Goal: Download file/media

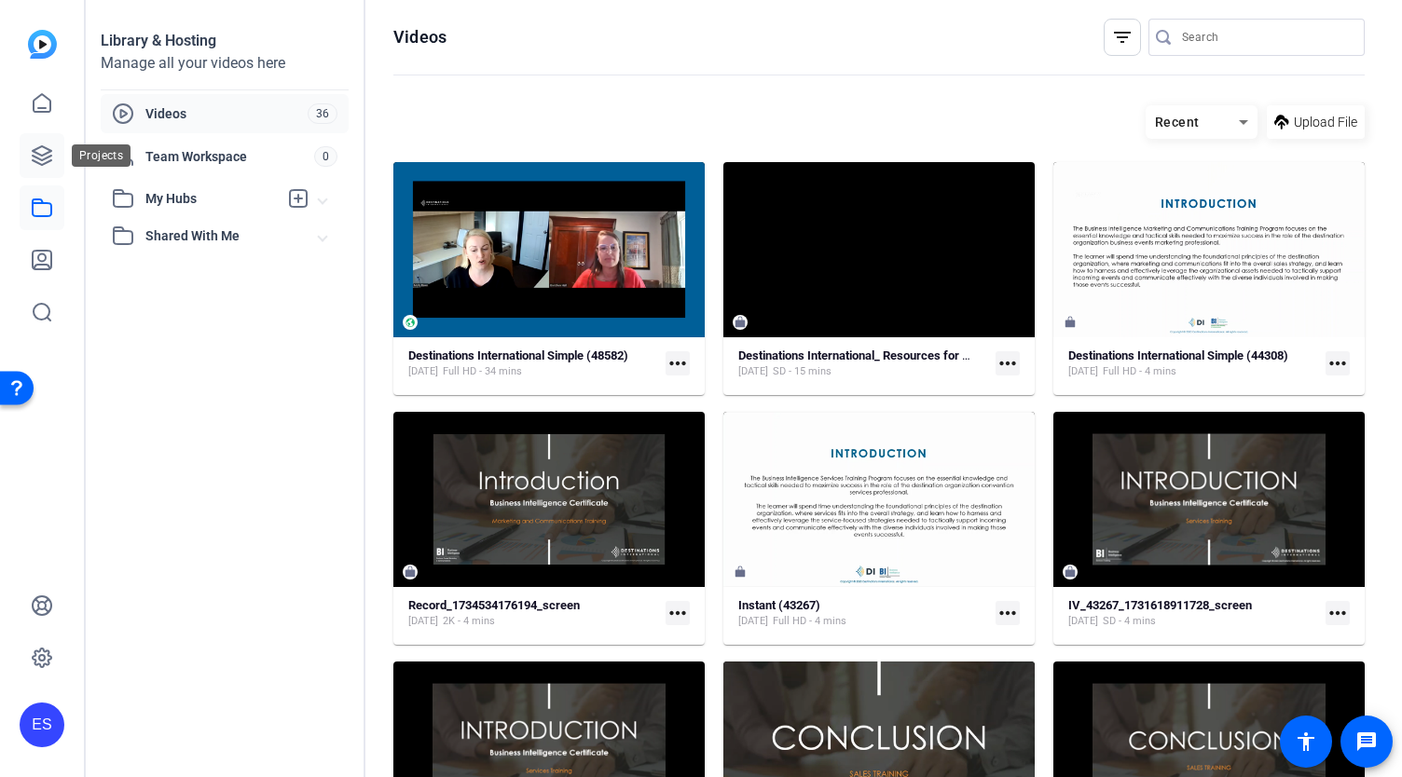
click at [35, 163] on icon at bounding box center [42, 155] width 22 height 22
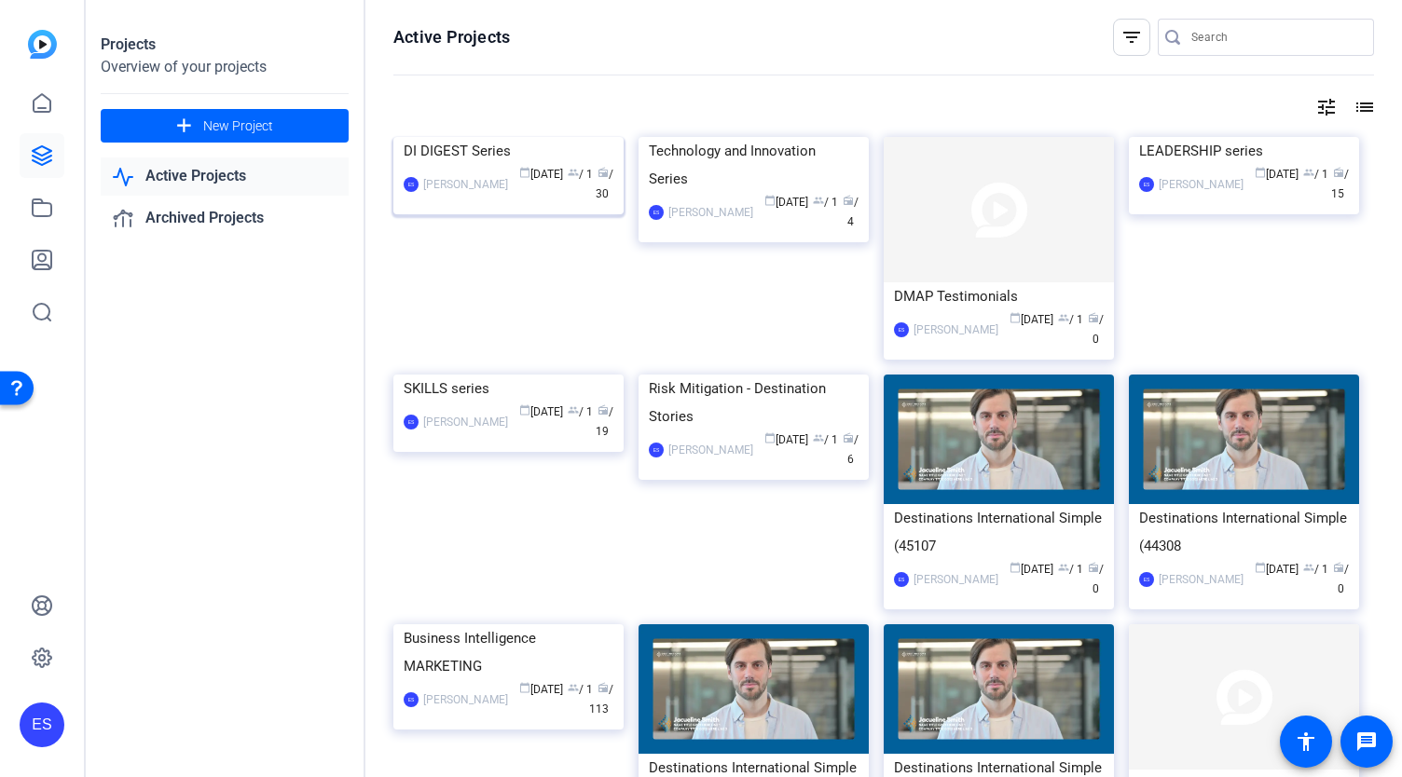
click at [557, 137] on img at bounding box center [508, 137] width 230 height 0
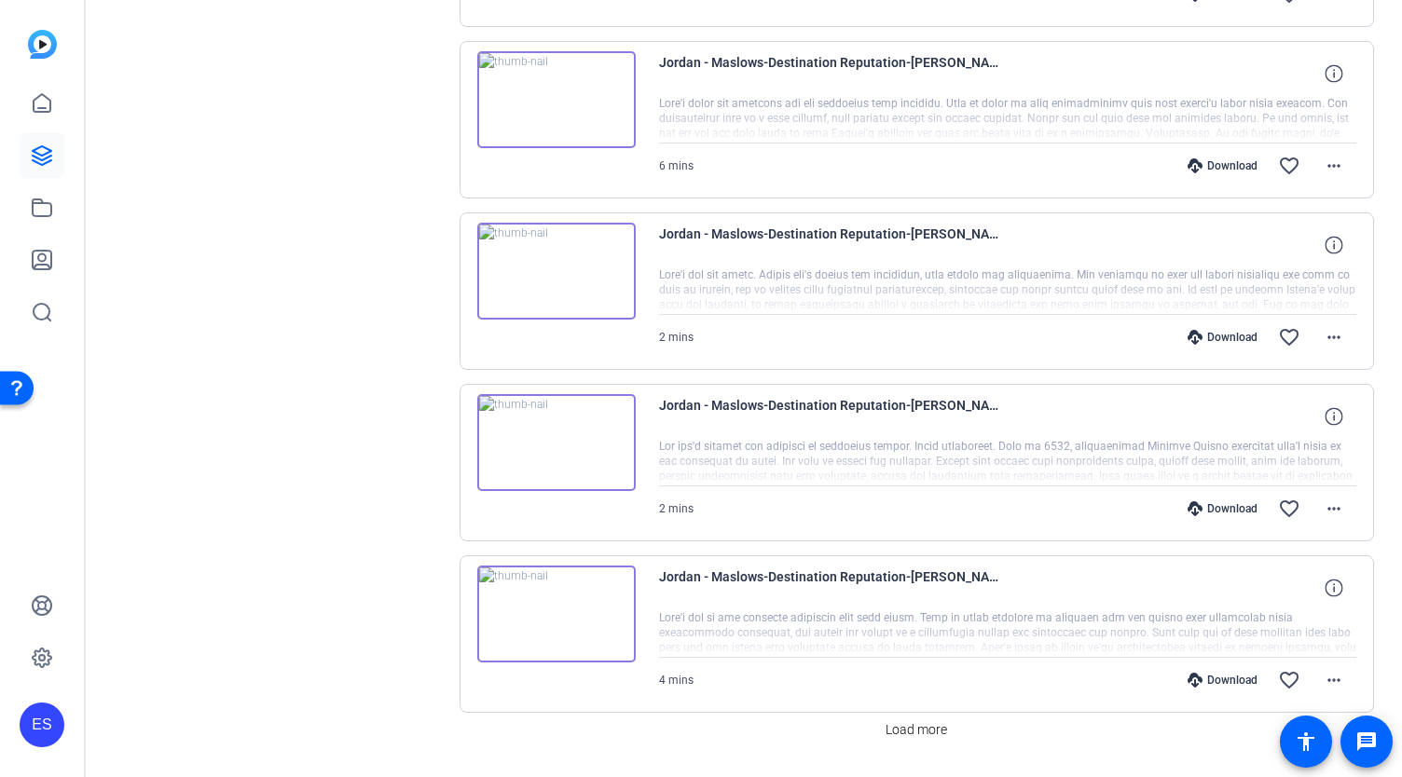
scroll to position [1441, 0]
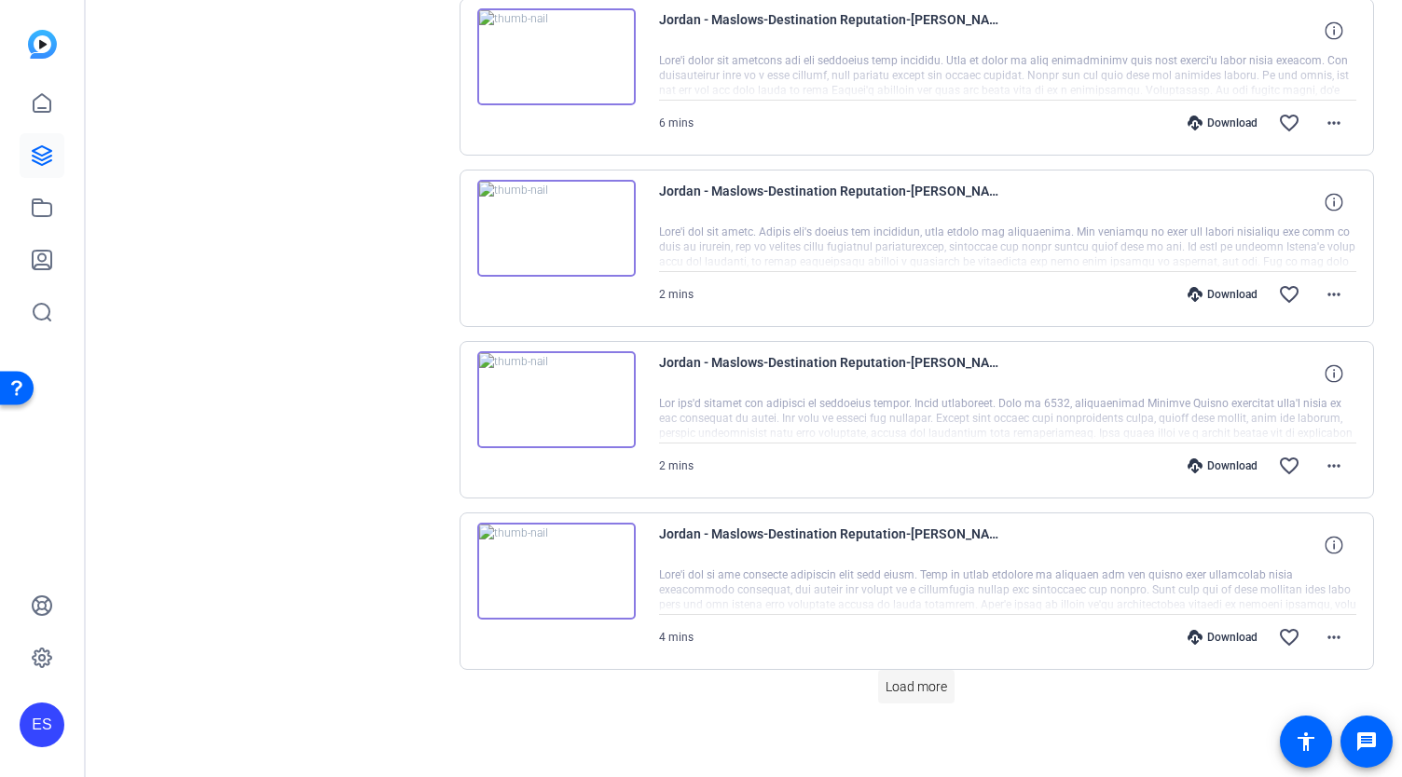
click at [910, 683] on span "Load more" at bounding box center [916, 688] width 62 height 20
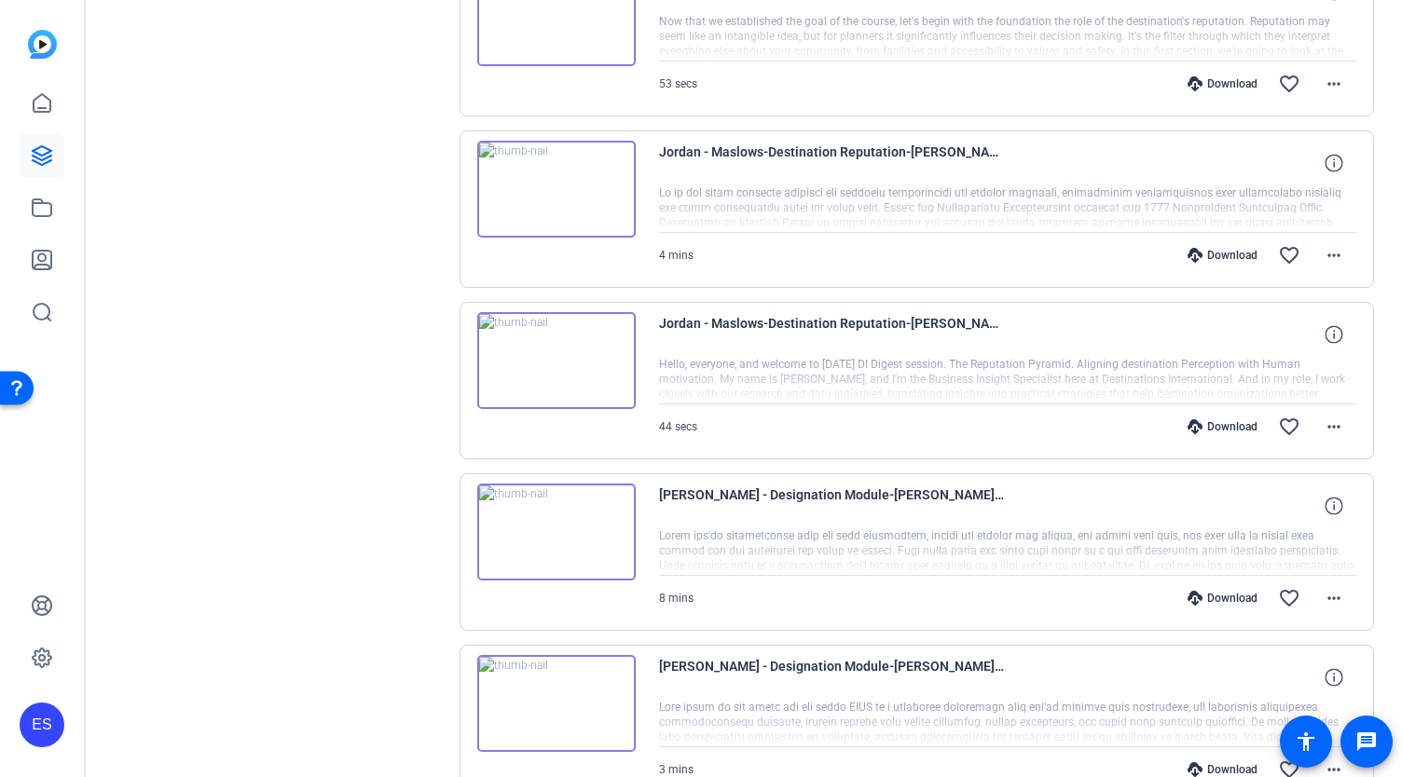
scroll to position [2680, 0]
click at [1333, 416] on mat-icon "more_horiz" at bounding box center [1333, 427] width 22 height 22
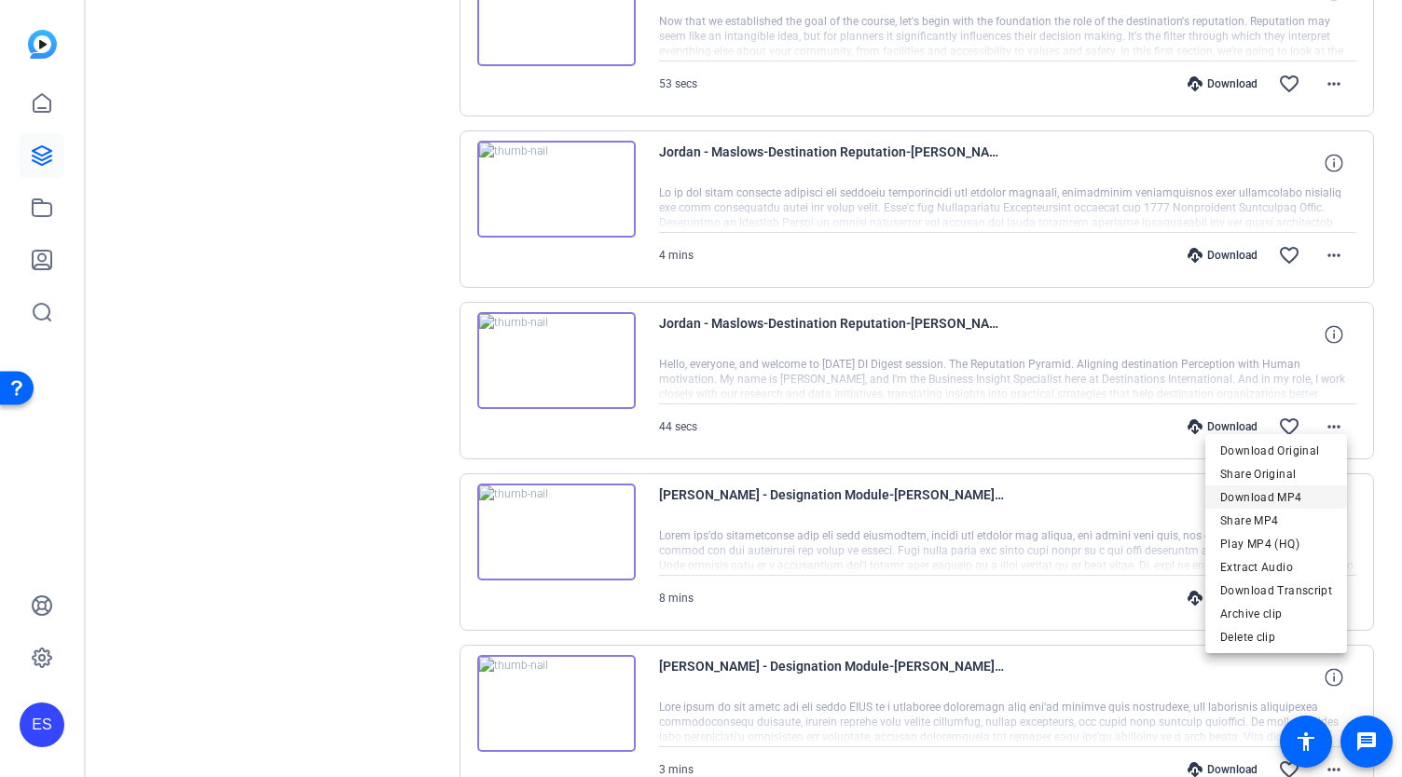
click at [1296, 495] on span "Download MP4" at bounding box center [1276, 497] width 112 height 22
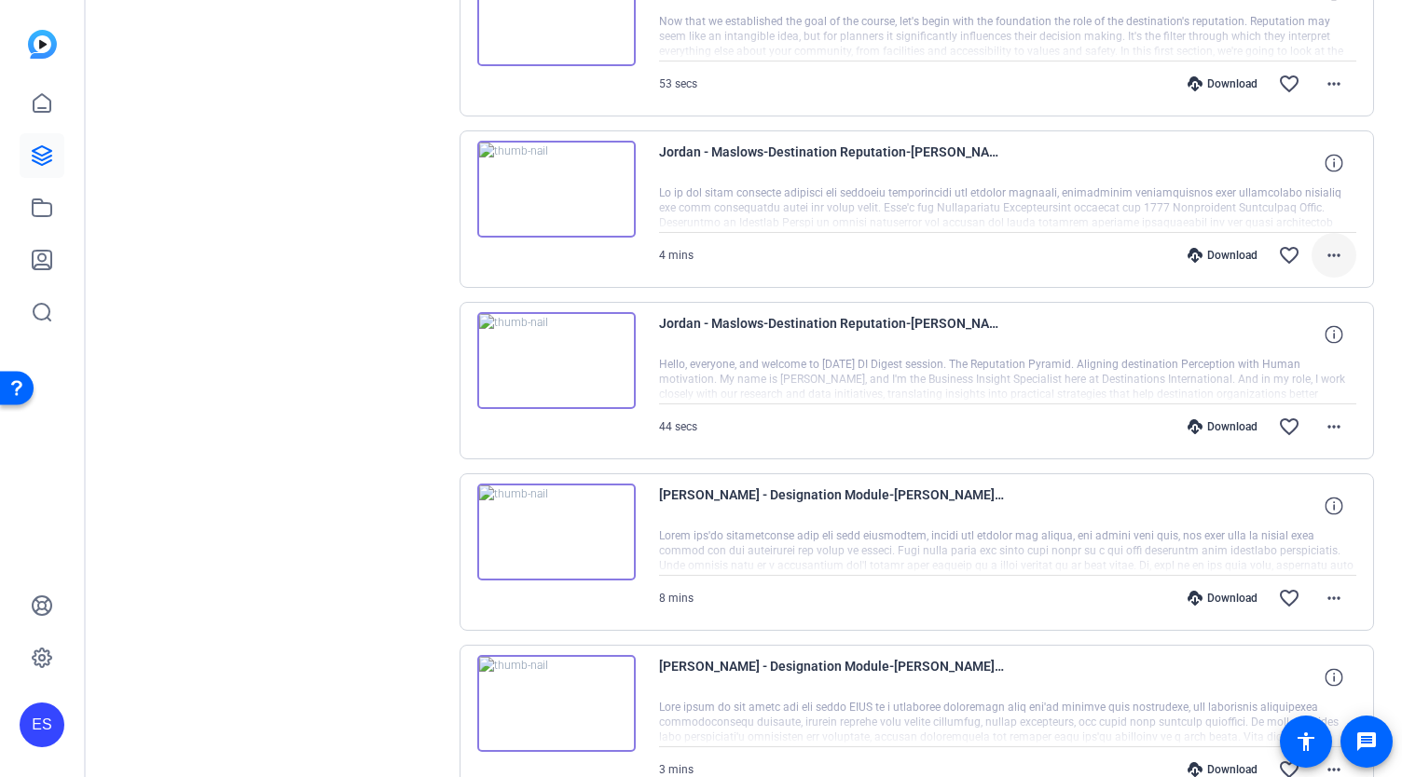
click at [1322, 244] on mat-icon "more_horiz" at bounding box center [1333, 255] width 22 height 22
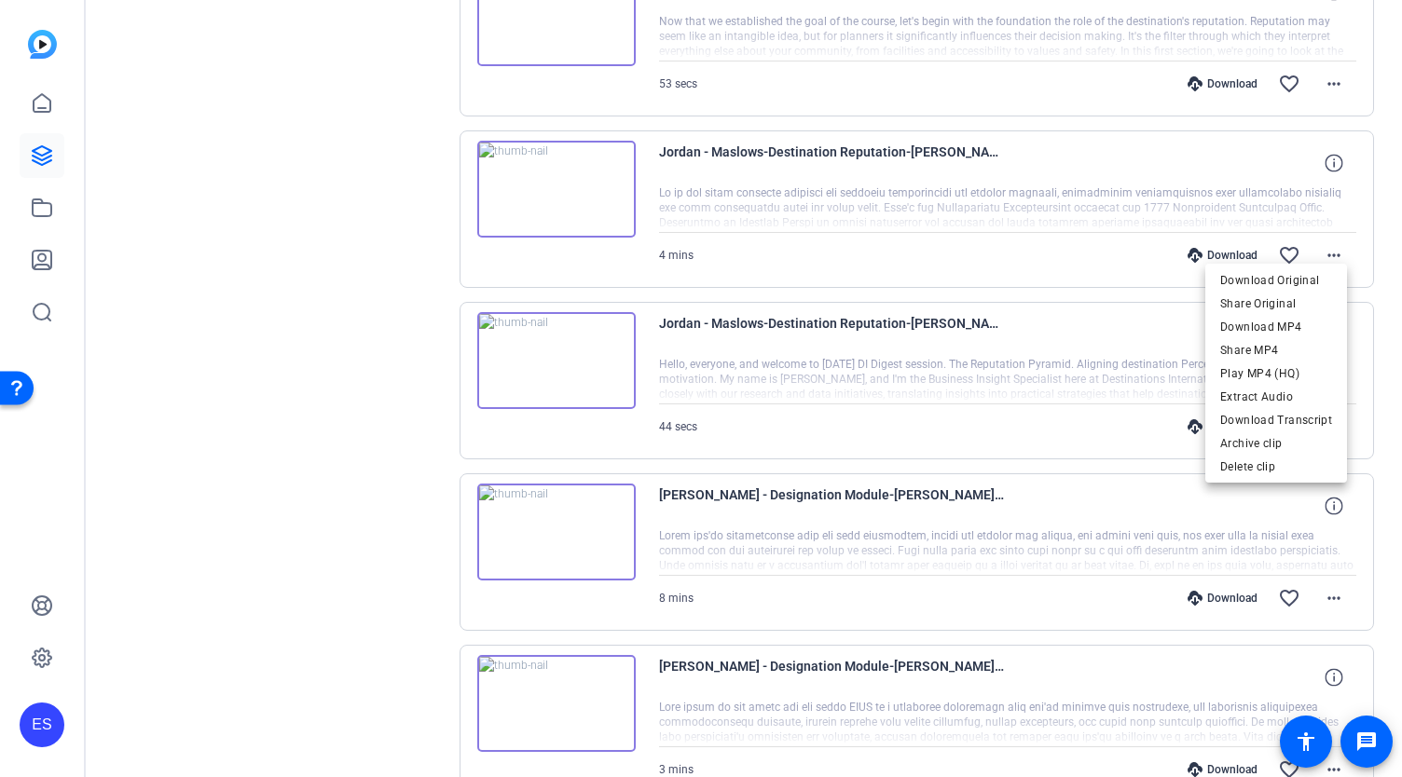
click at [1259, 330] on span "Download MP4" at bounding box center [1276, 327] width 112 height 22
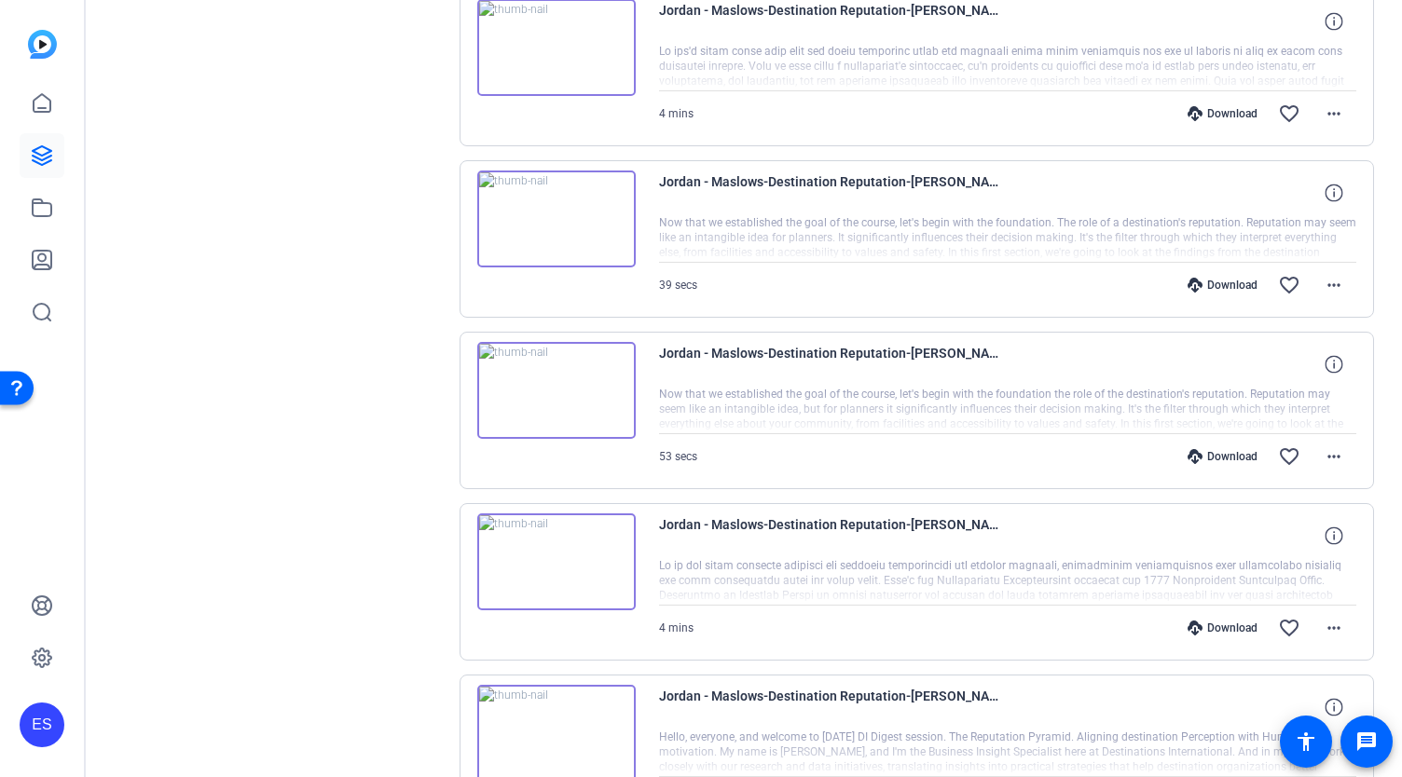
scroll to position [2121, 0]
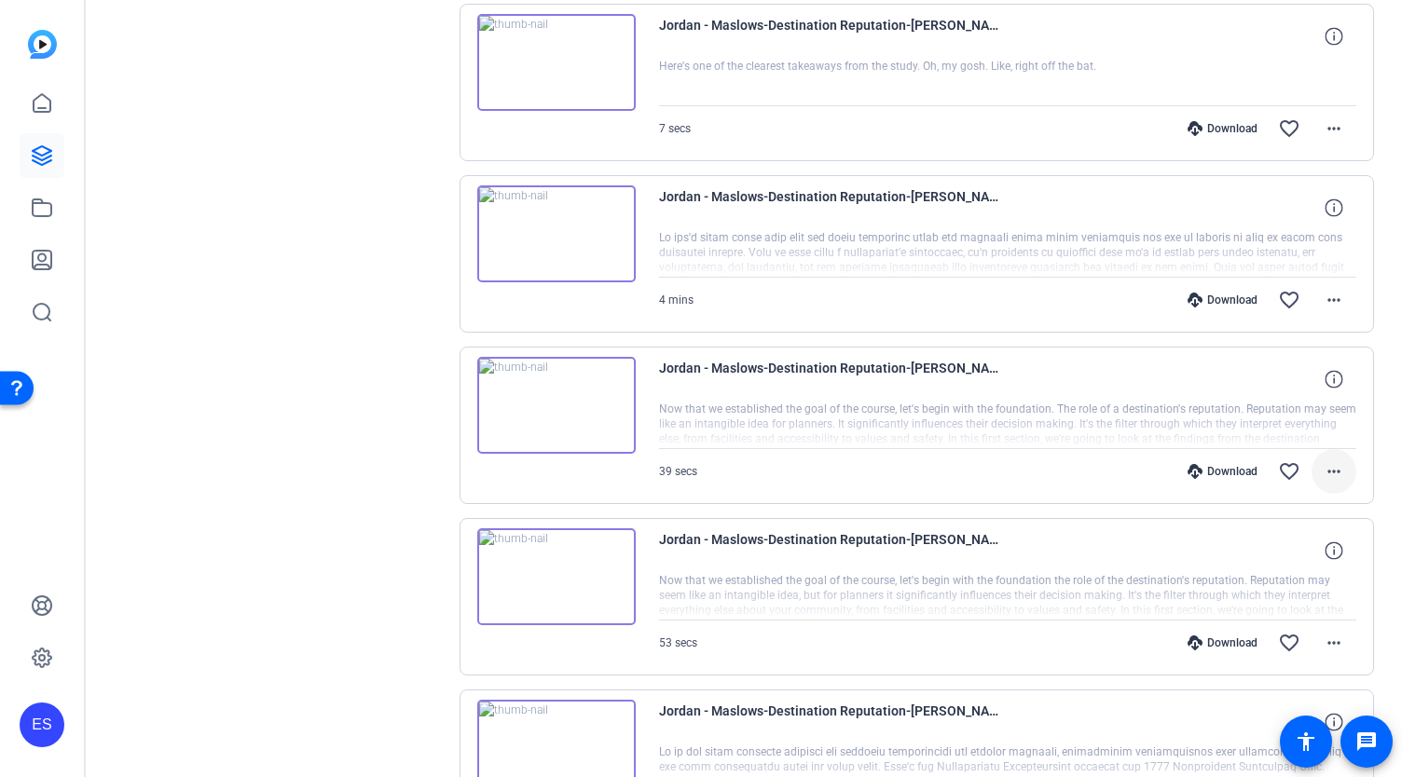
click at [1327, 460] on mat-icon "more_horiz" at bounding box center [1333, 471] width 22 height 22
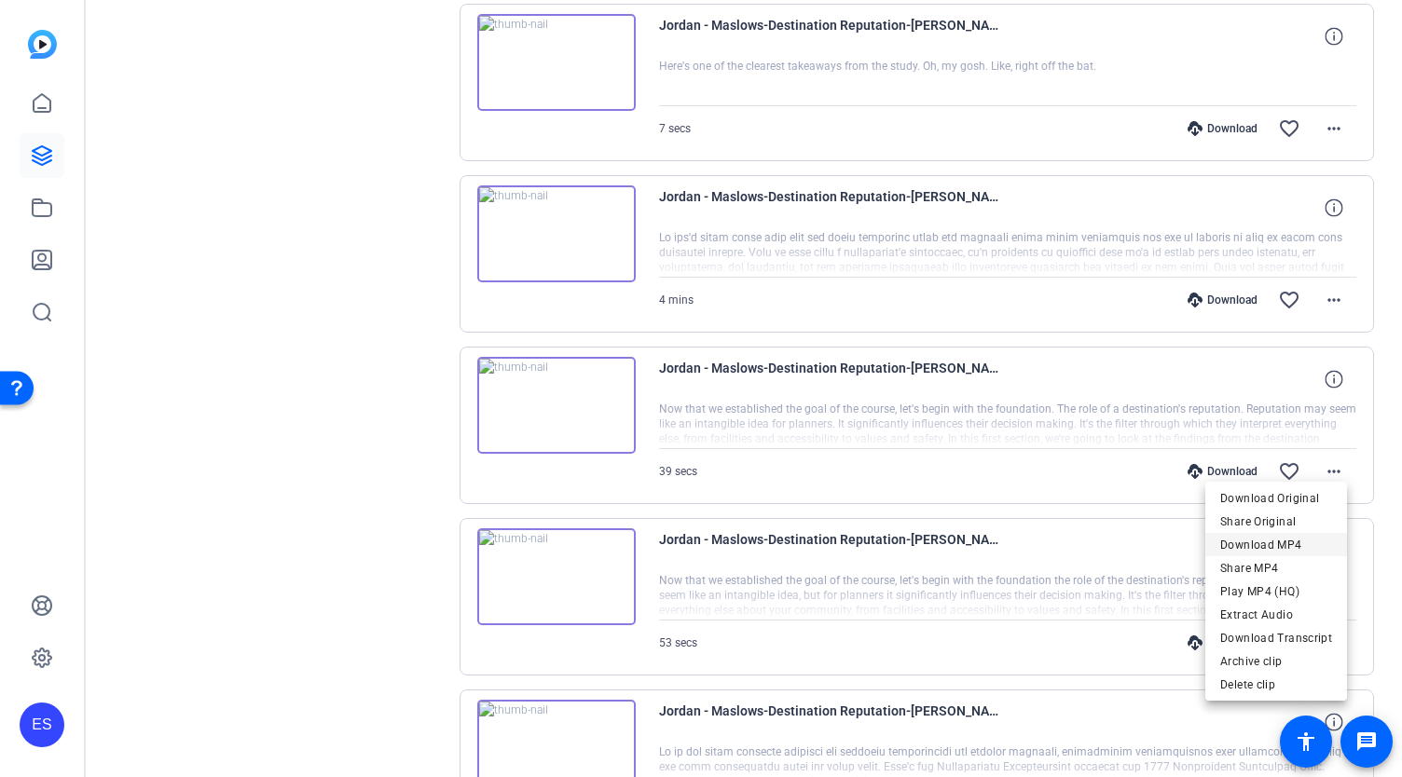
click at [1264, 547] on span "Download MP4" at bounding box center [1276, 545] width 112 height 22
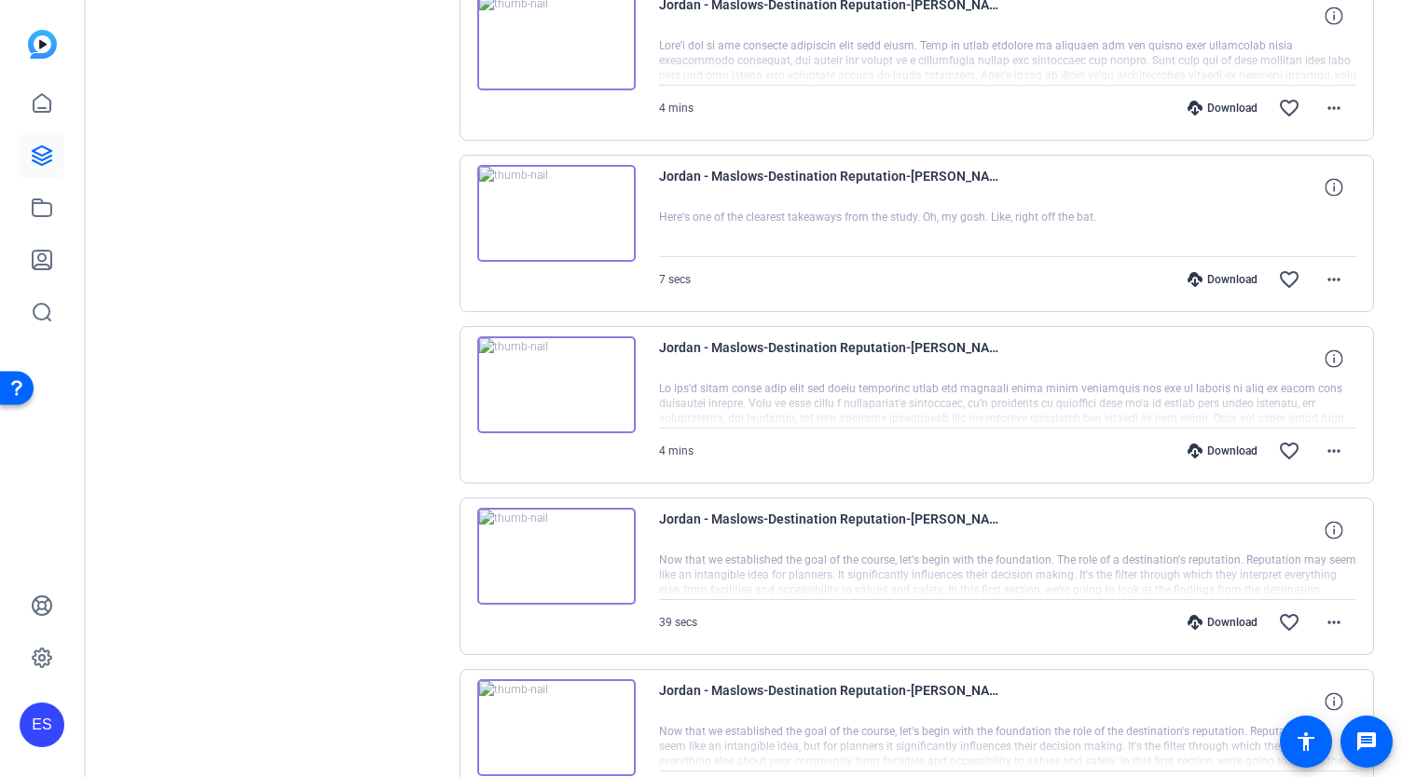
scroll to position [1935, 0]
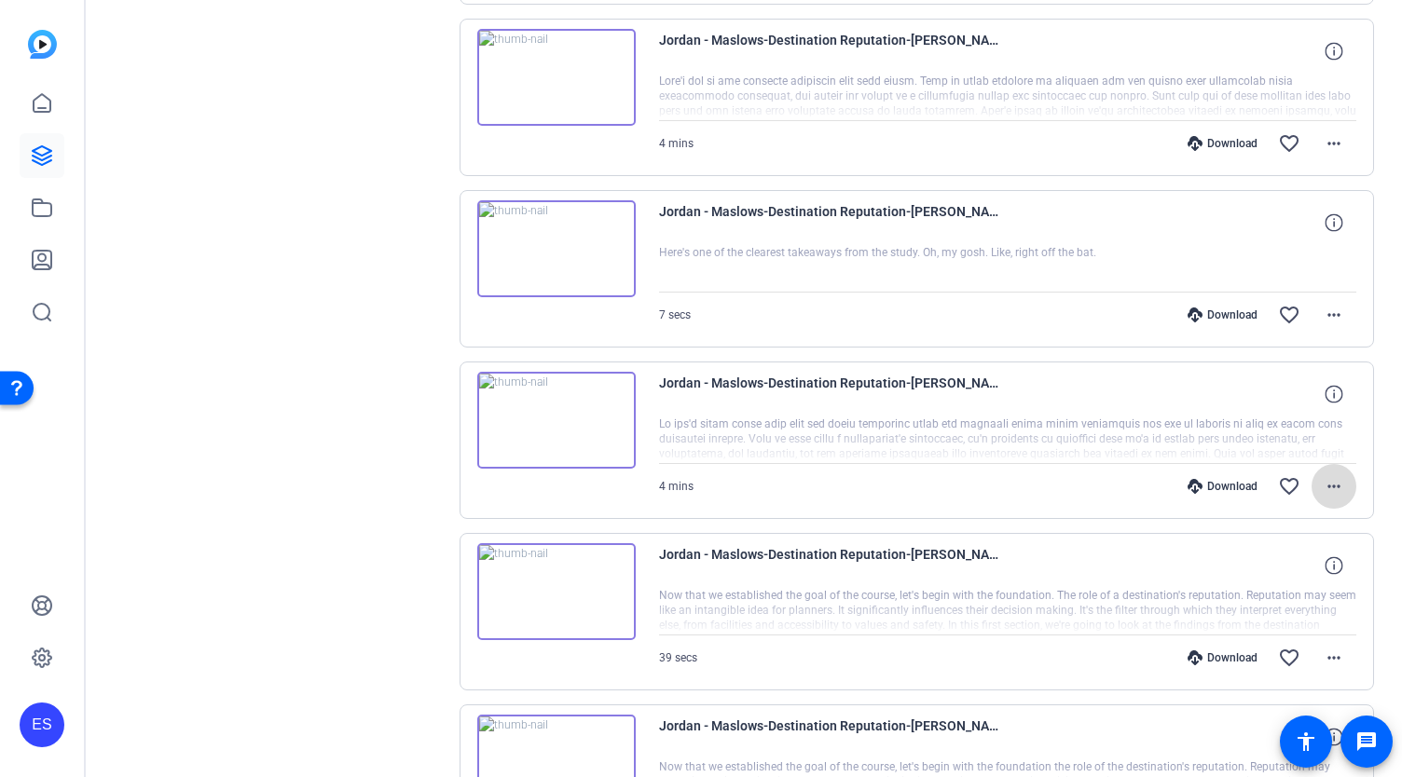
click at [1331, 475] on mat-icon "more_horiz" at bounding box center [1333, 486] width 22 height 22
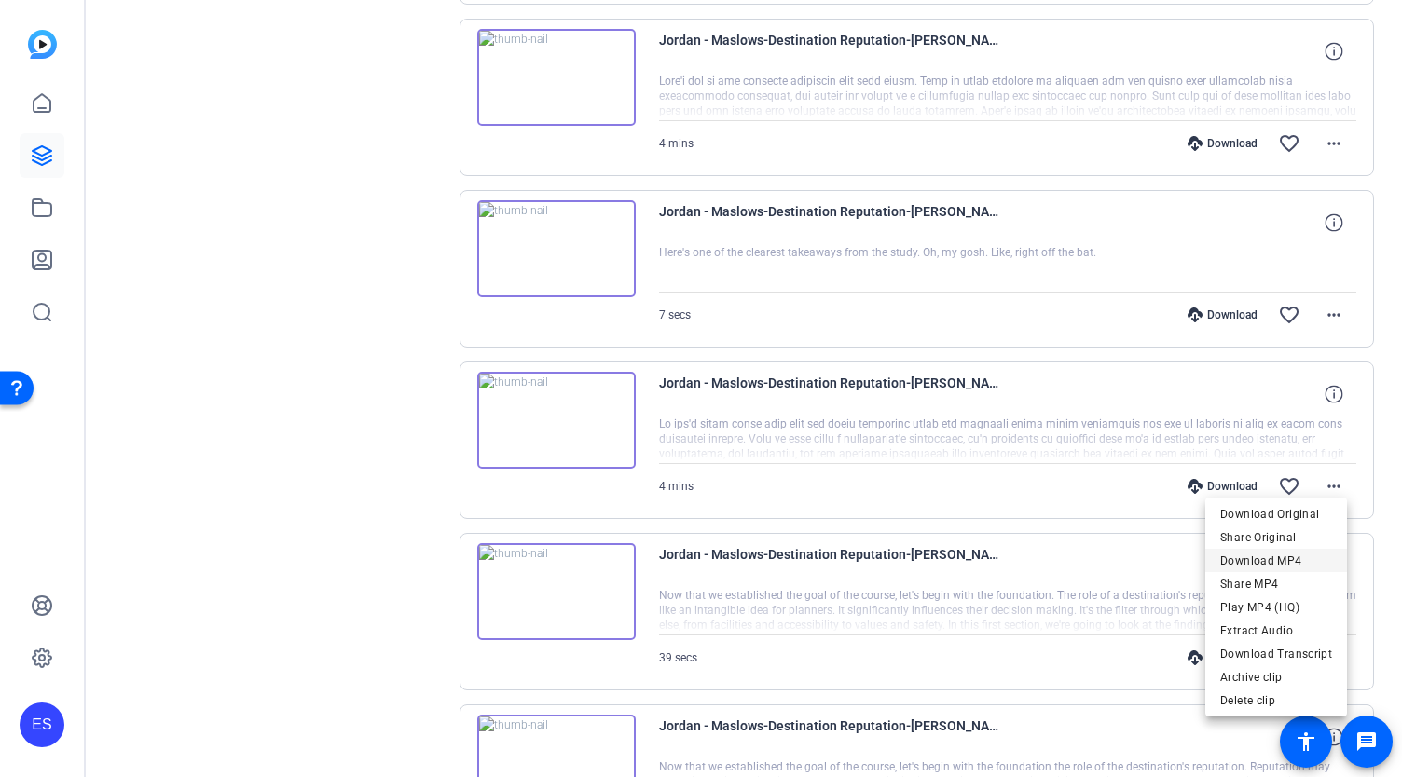
click at [1286, 564] on span "Download MP4" at bounding box center [1276, 561] width 112 height 22
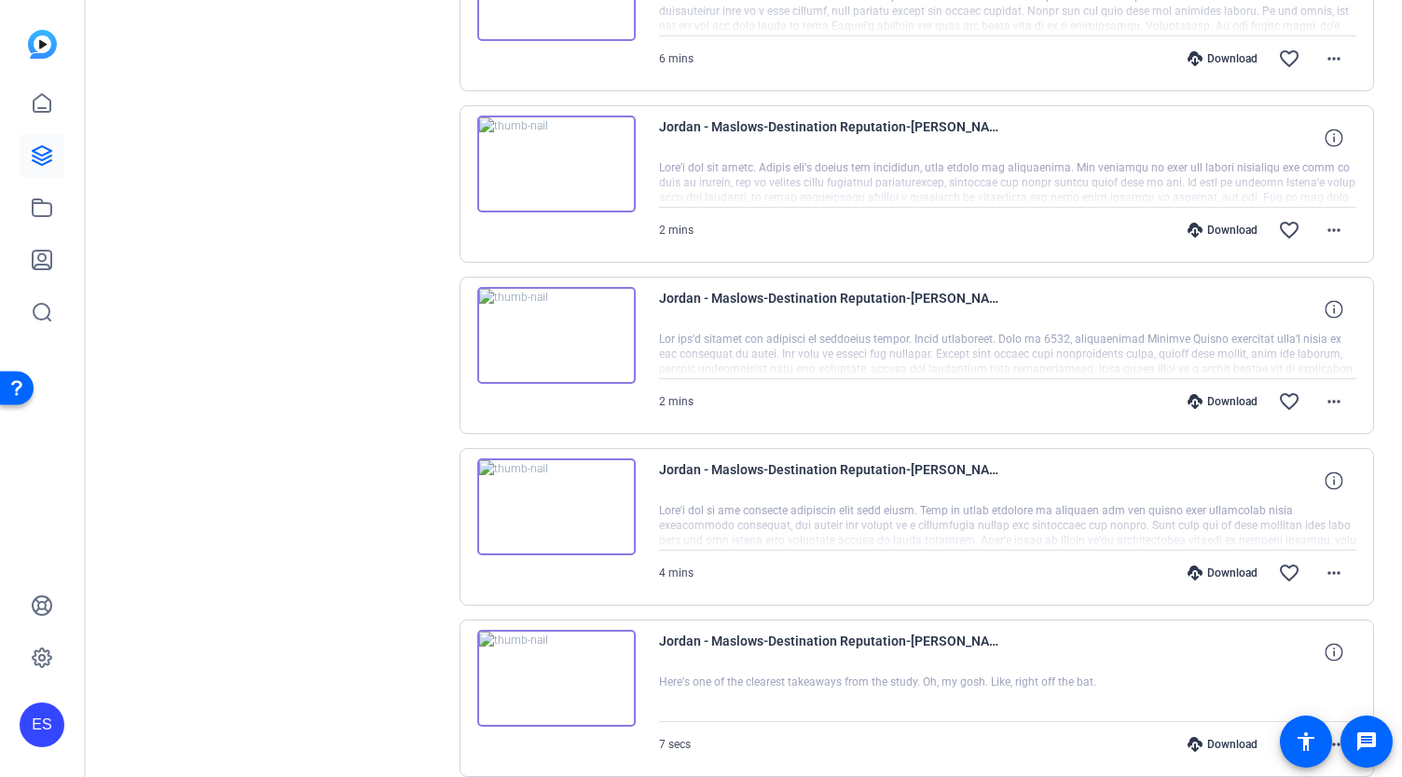
scroll to position [1469, 0]
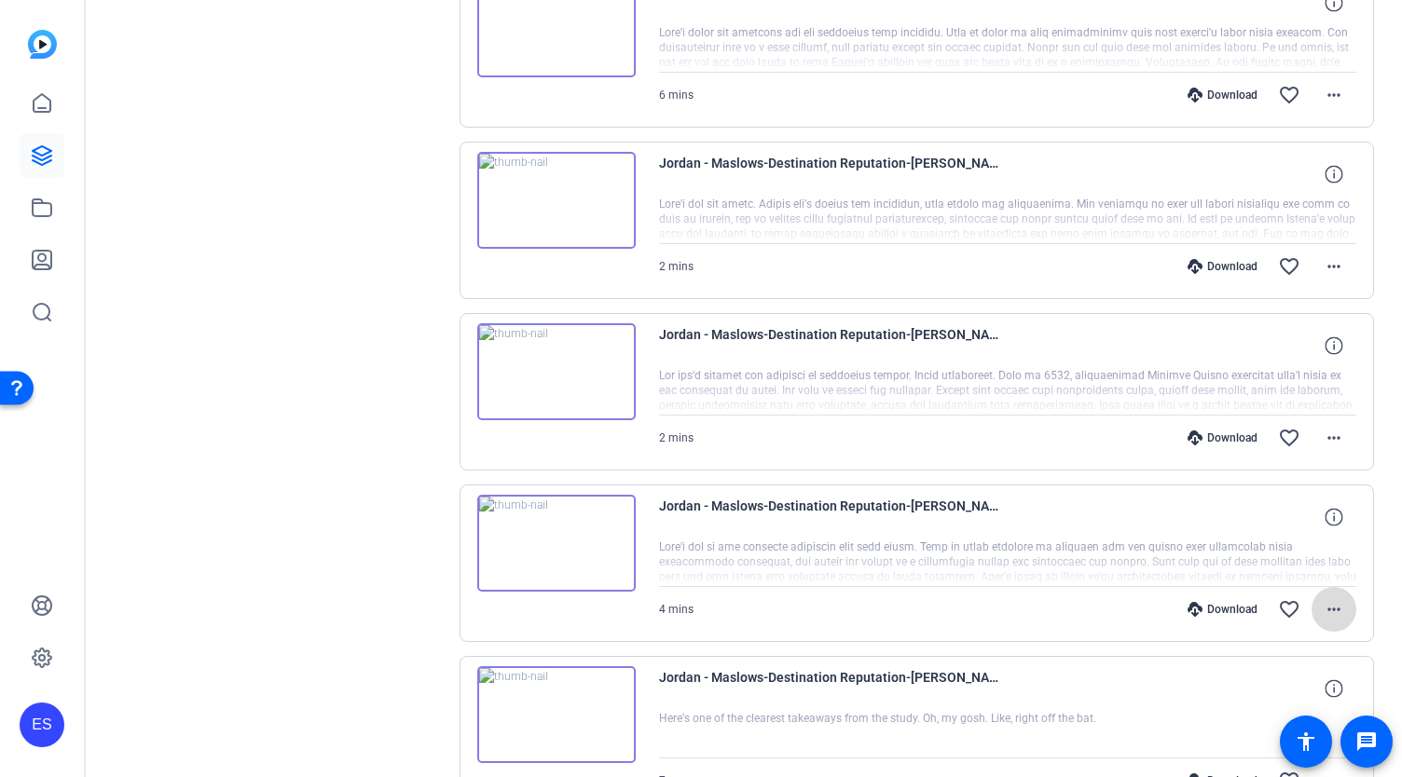
click at [1329, 603] on mat-icon "more_horiz" at bounding box center [1333, 609] width 22 height 22
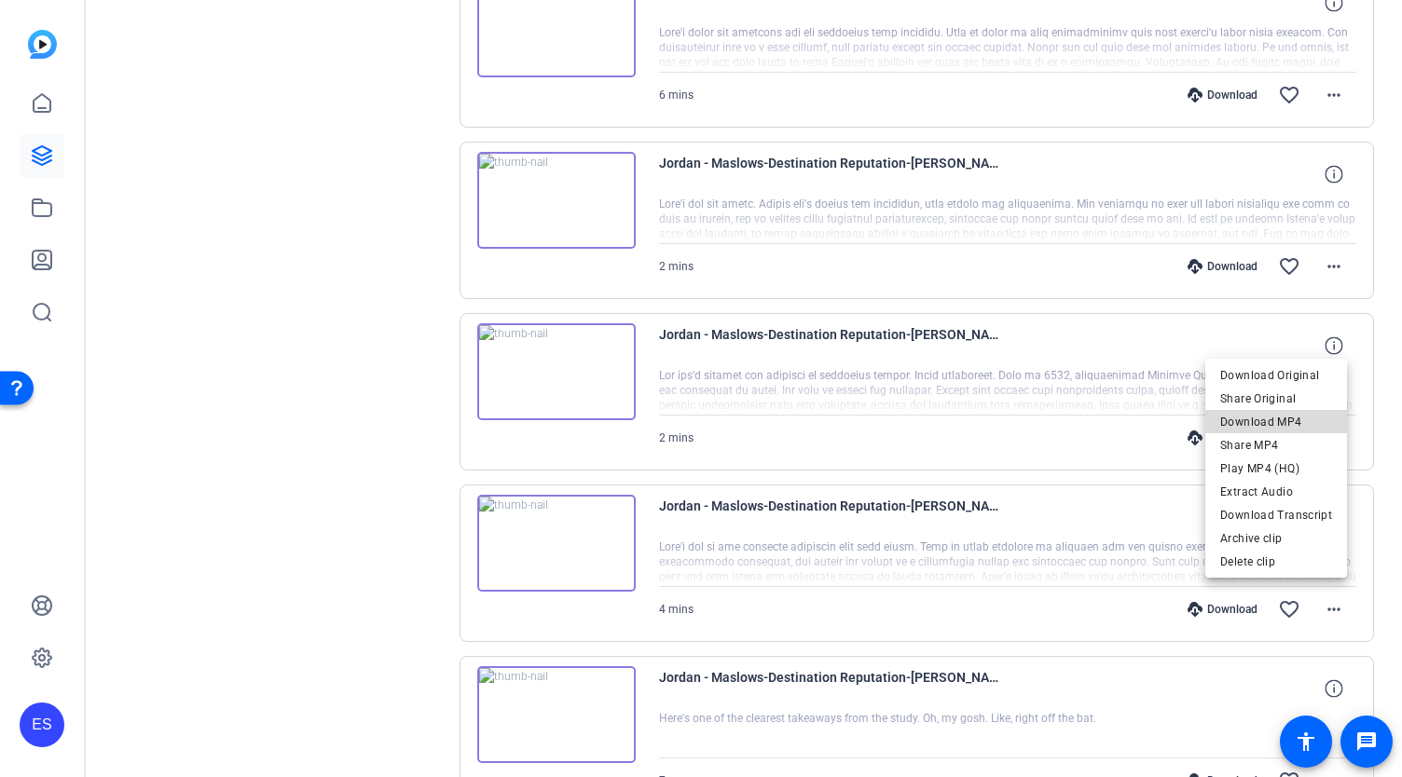
click at [1290, 426] on span "Download MP4" at bounding box center [1276, 422] width 112 height 22
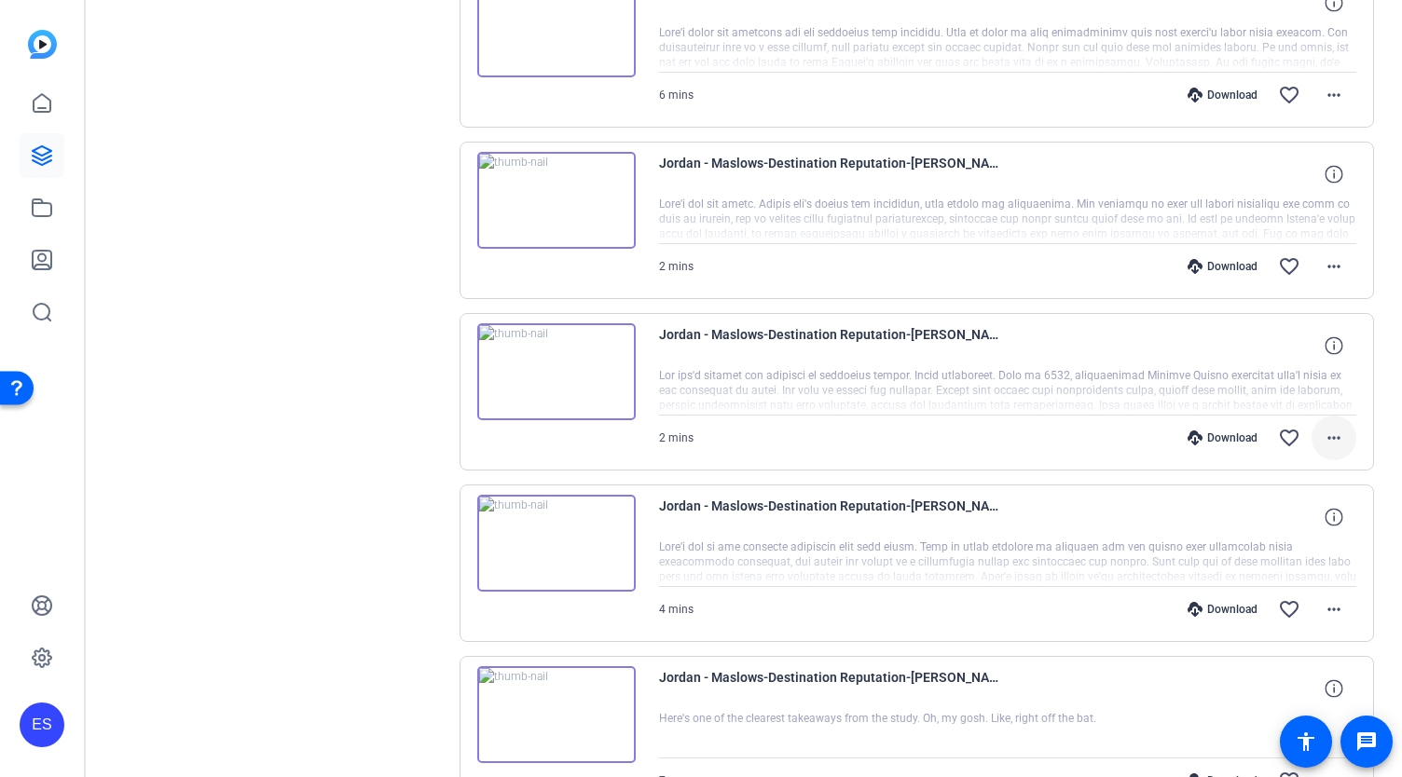
click at [1323, 428] on mat-icon "more_horiz" at bounding box center [1333, 438] width 22 height 22
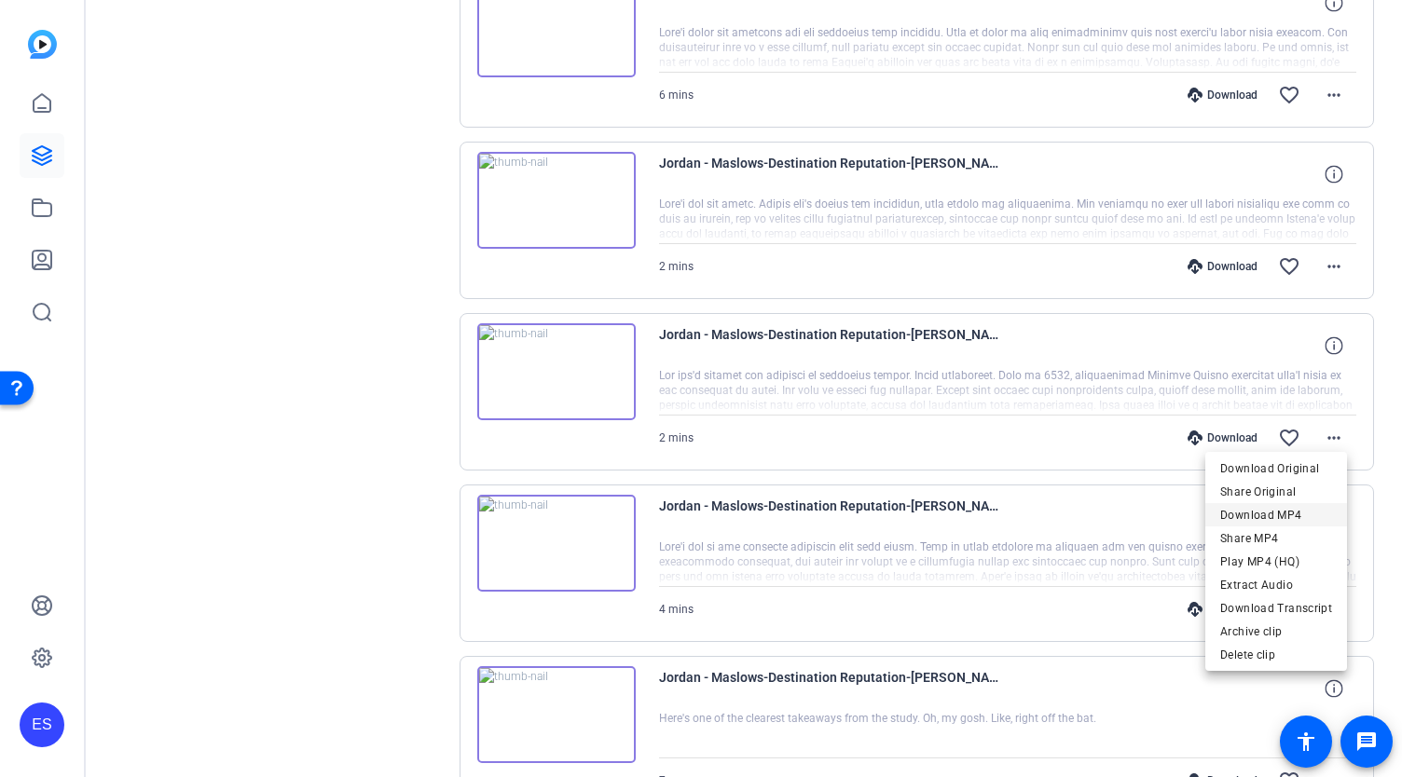
click at [1266, 512] on span "Download MP4" at bounding box center [1276, 515] width 112 height 22
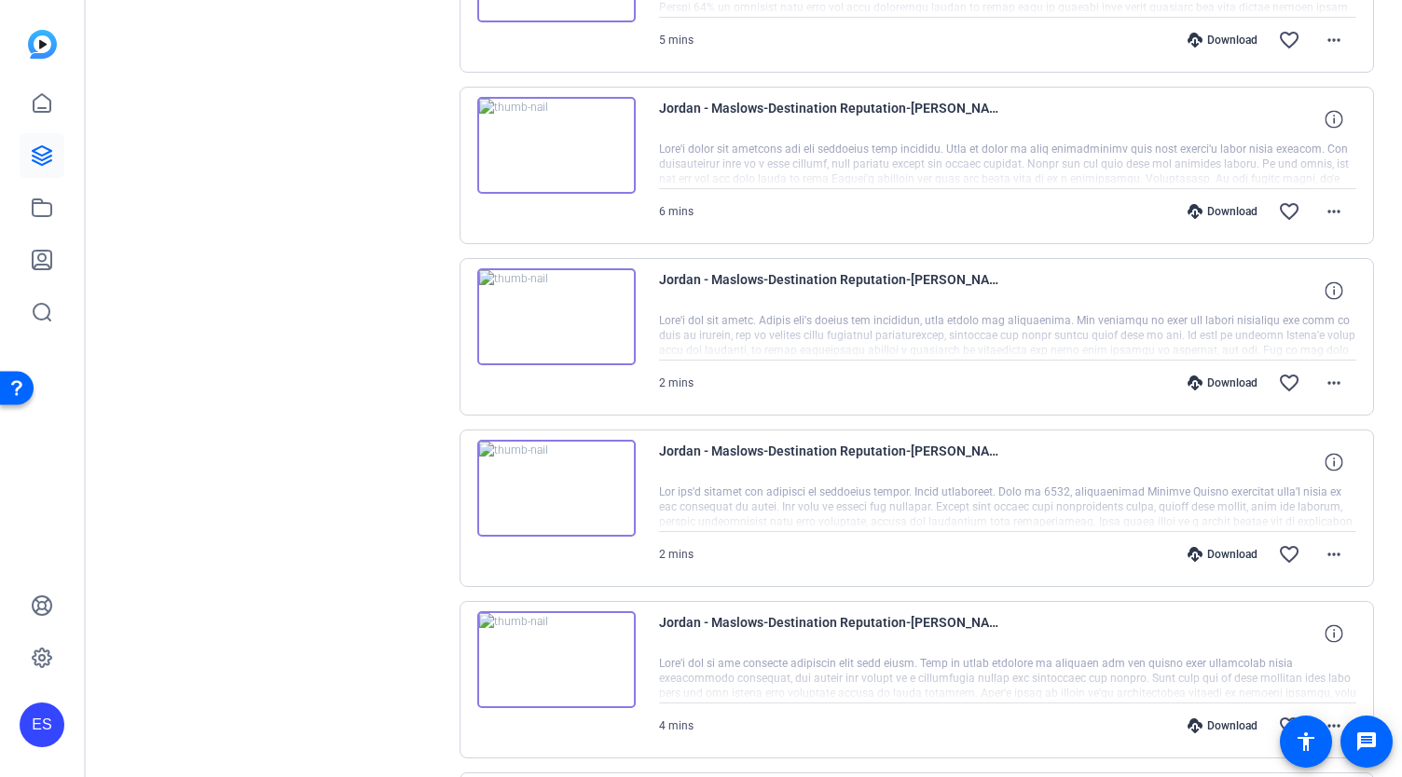
scroll to position [1189, 0]
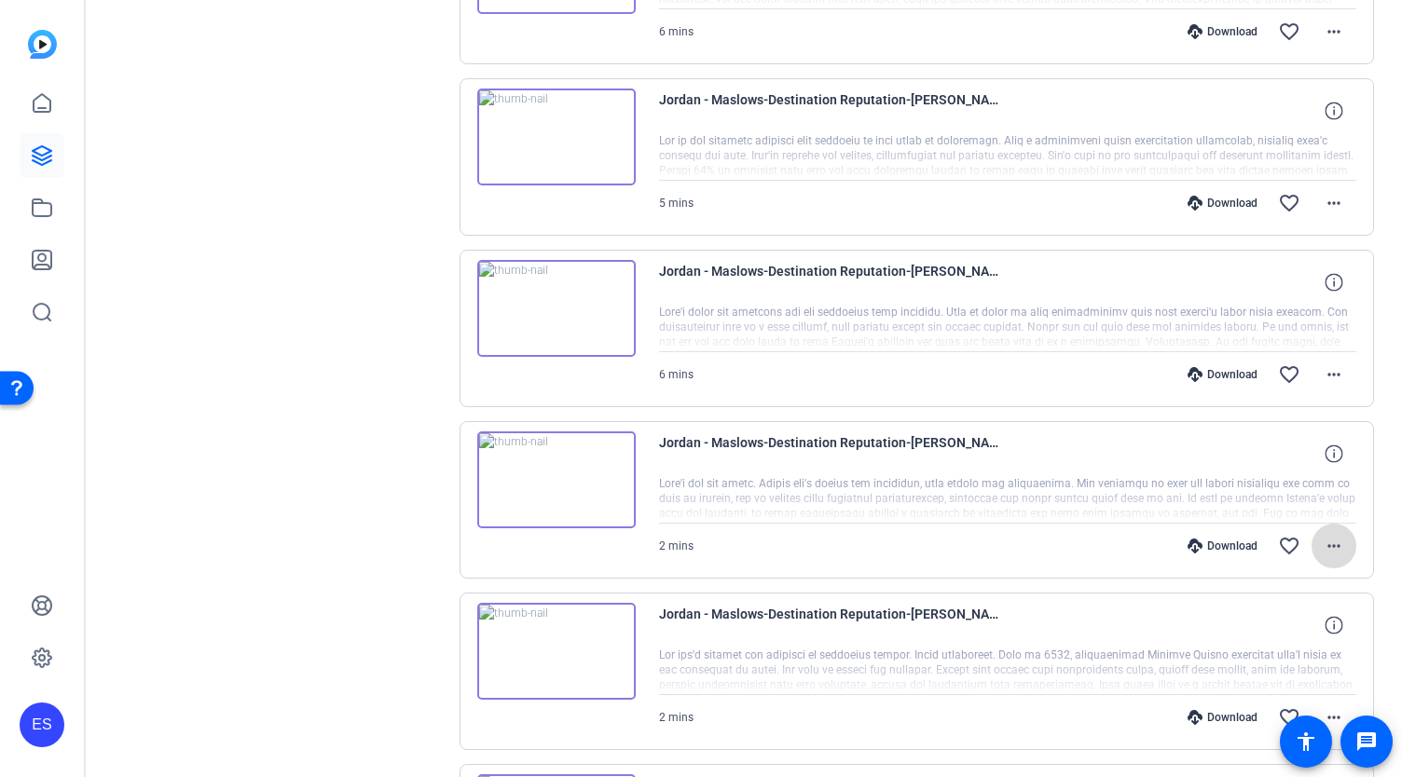
click at [1328, 543] on mat-icon "more_horiz" at bounding box center [1333, 546] width 22 height 22
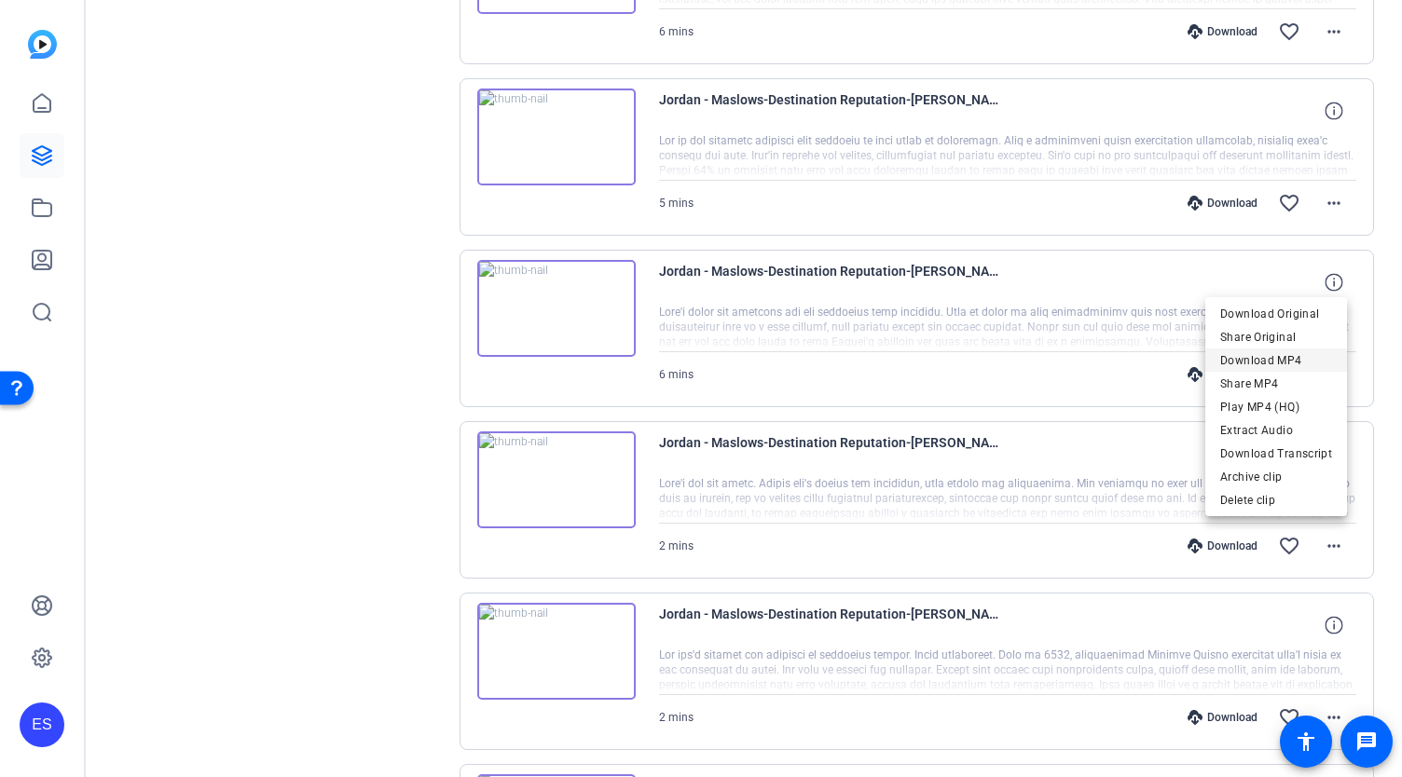
click at [1273, 363] on span "Download MP4" at bounding box center [1276, 360] width 112 height 22
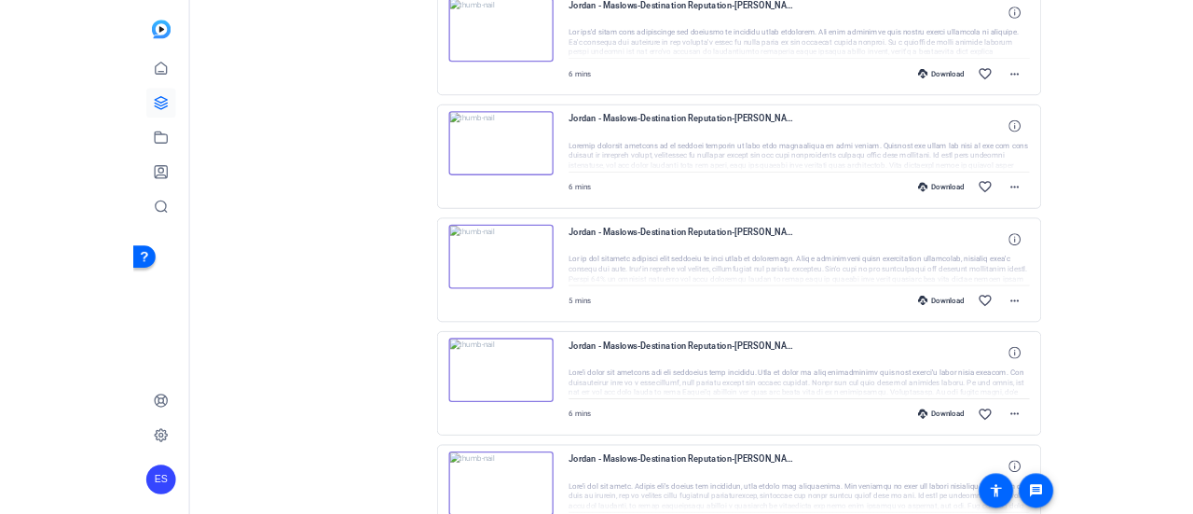
scroll to position [910, 0]
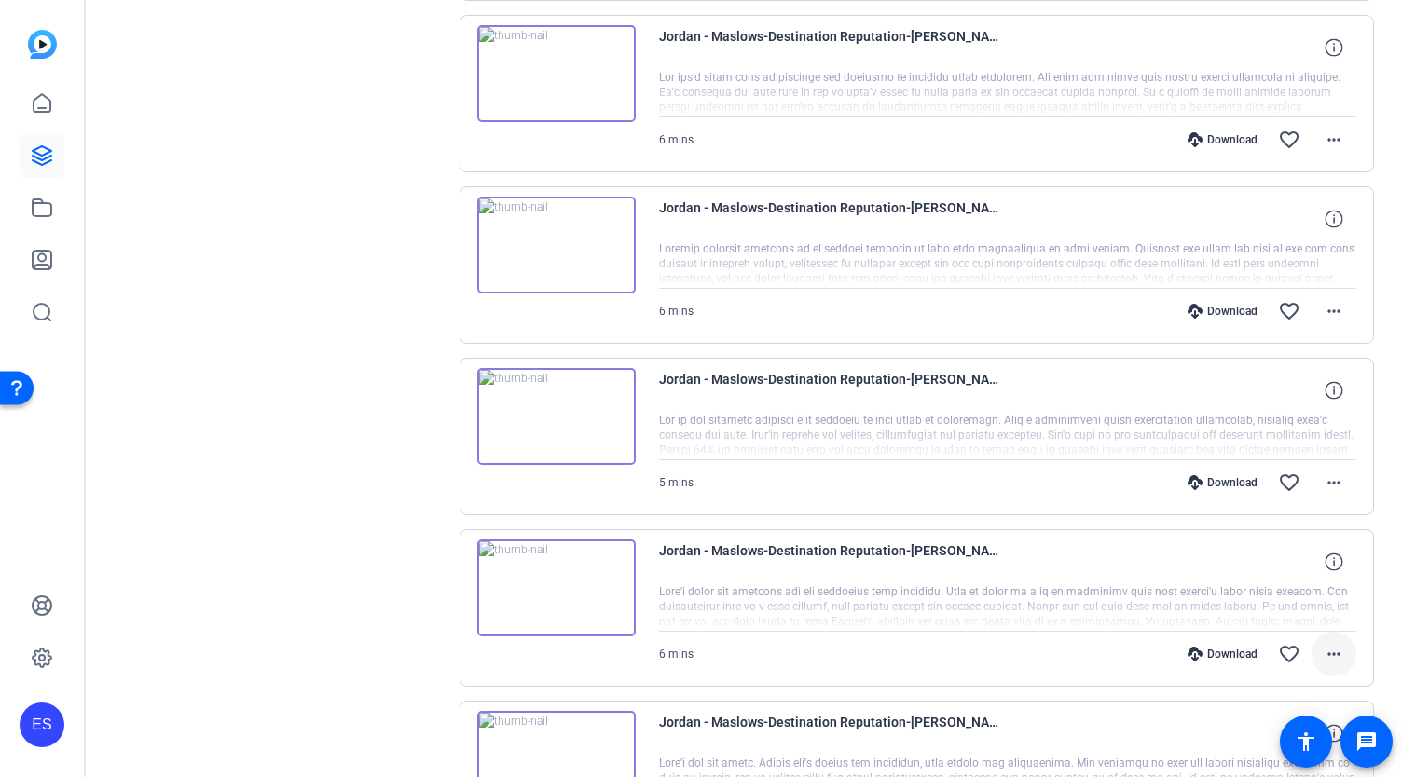
click at [1332, 653] on mat-icon "more_horiz" at bounding box center [1333, 654] width 22 height 22
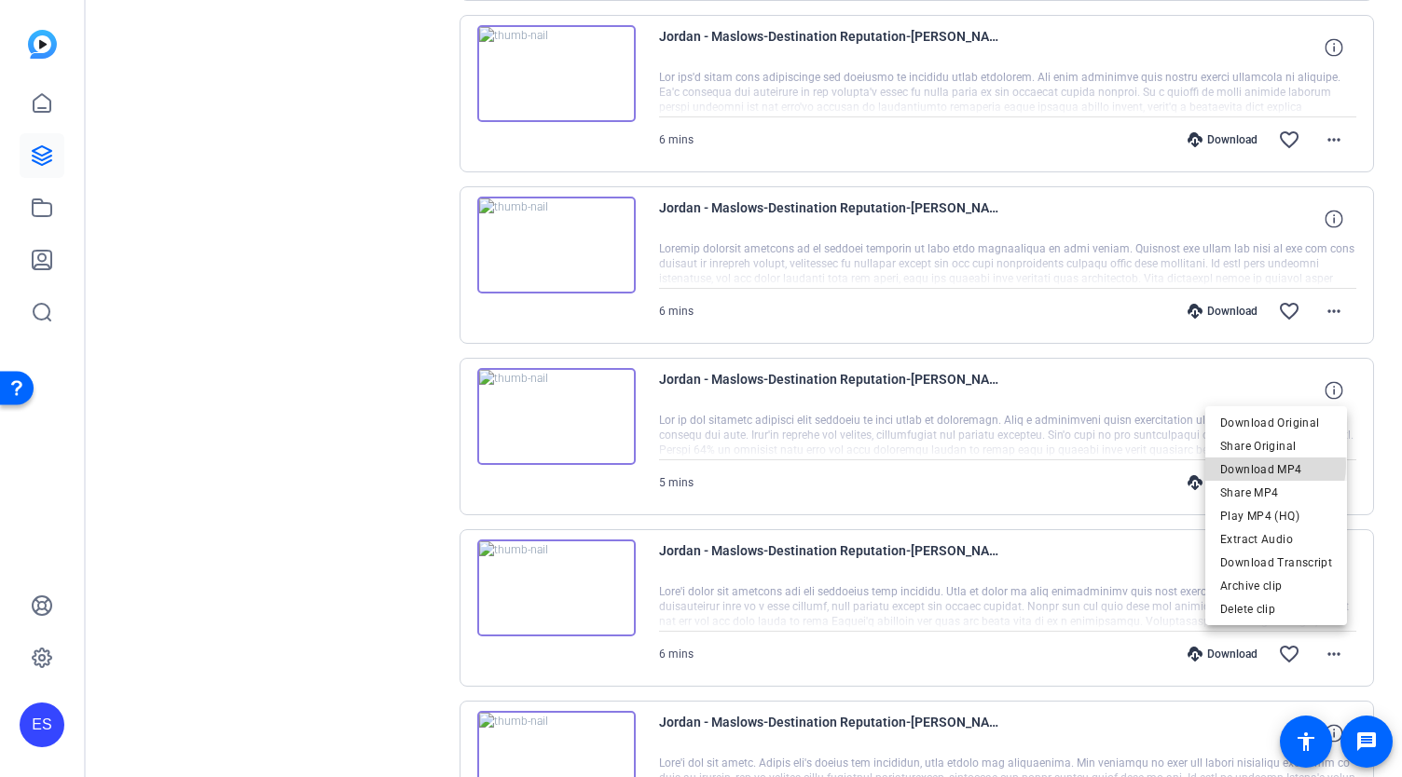
click at [1261, 465] on span "Download MP4" at bounding box center [1276, 470] width 112 height 22
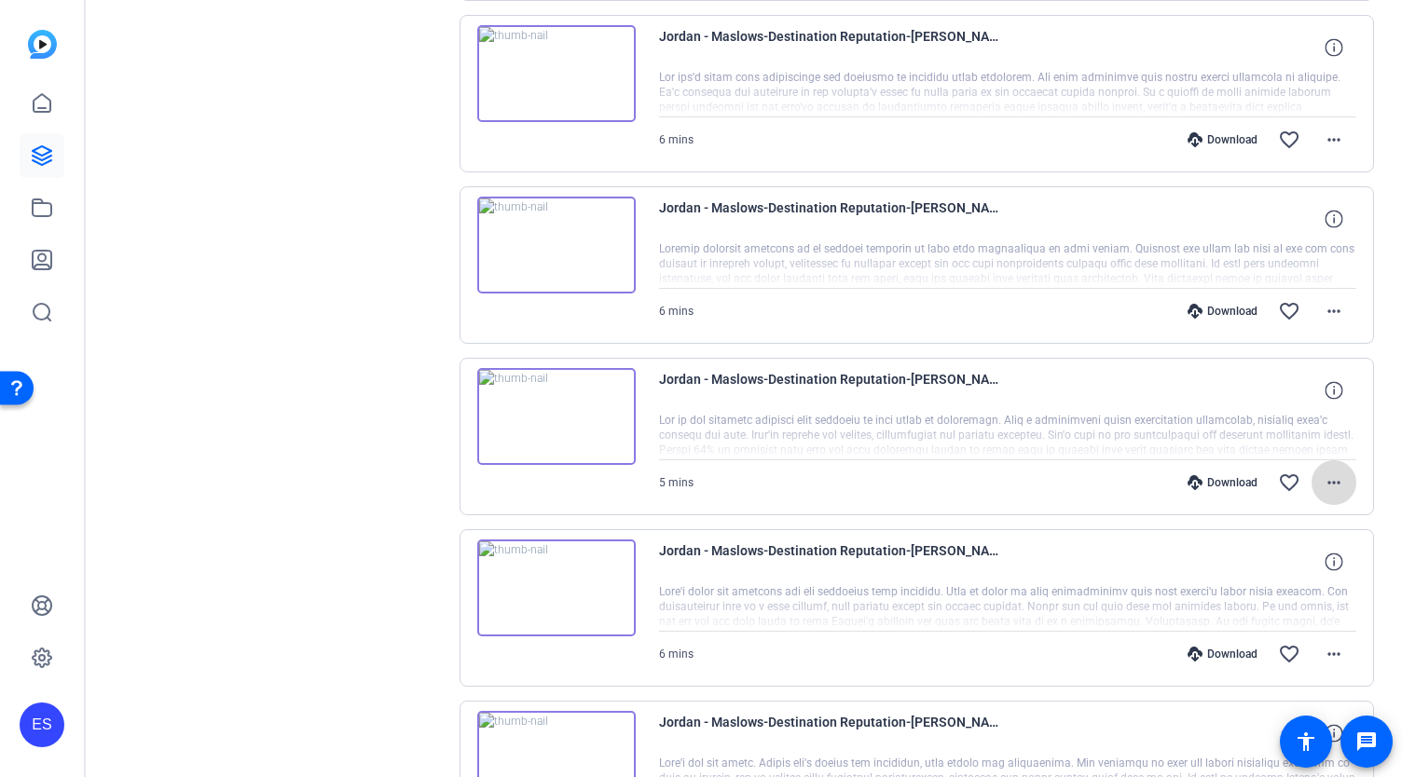
click at [1334, 484] on mat-icon "more_horiz" at bounding box center [1333, 483] width 22 height 22
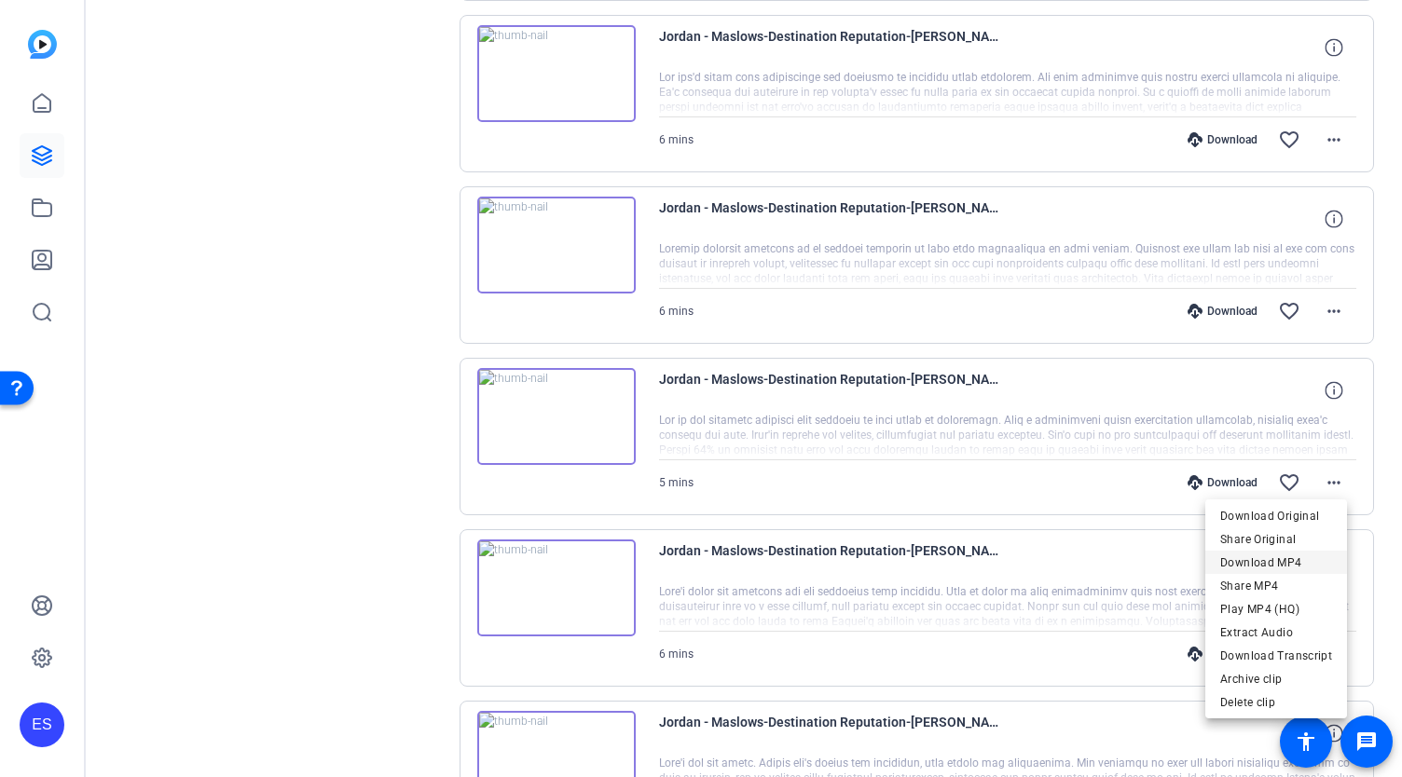
click at [1275, 561] on span "Download MP4" at bounding box center [1276, 563] width 112 height 22
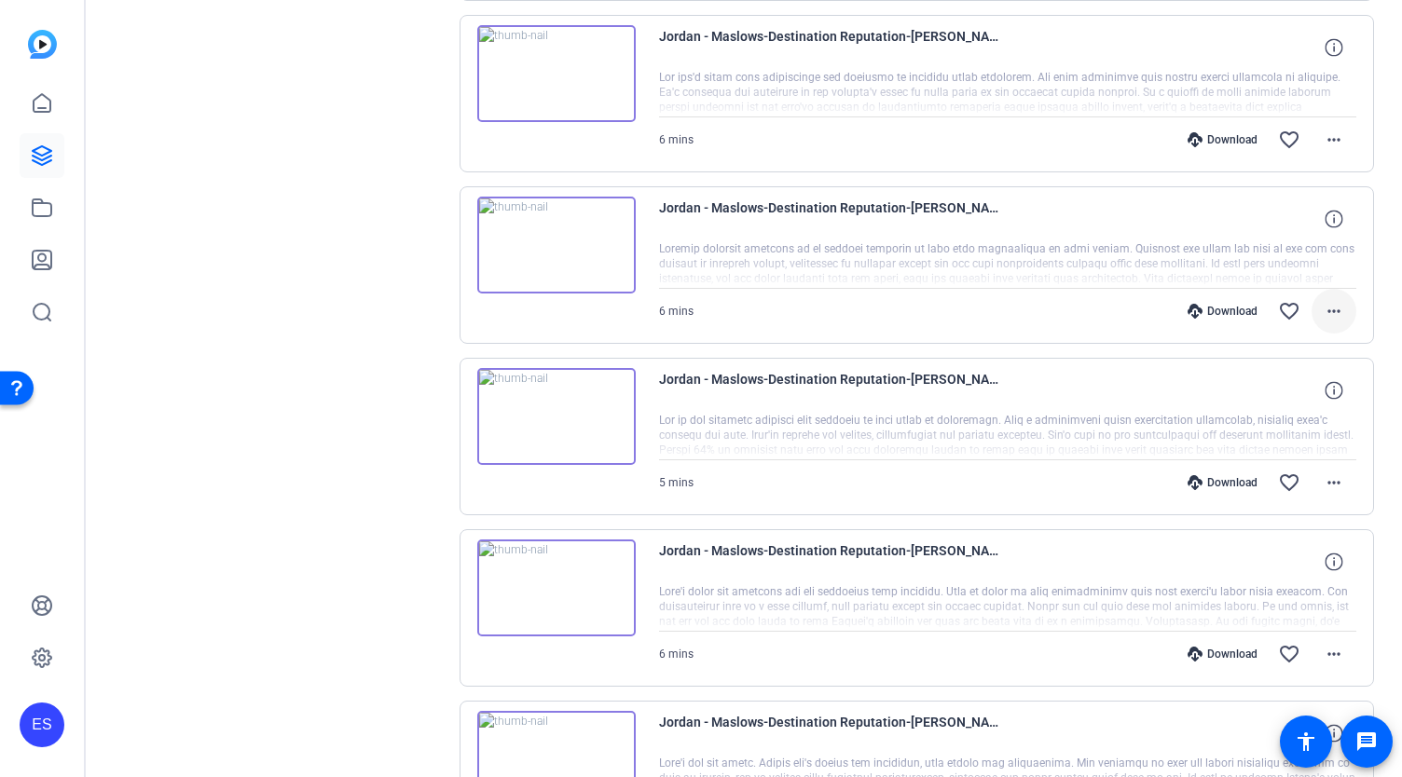
click at [1322, 301] on mat-icon "more_horiz" at bounding box center [1333, 311] width 22 height 22
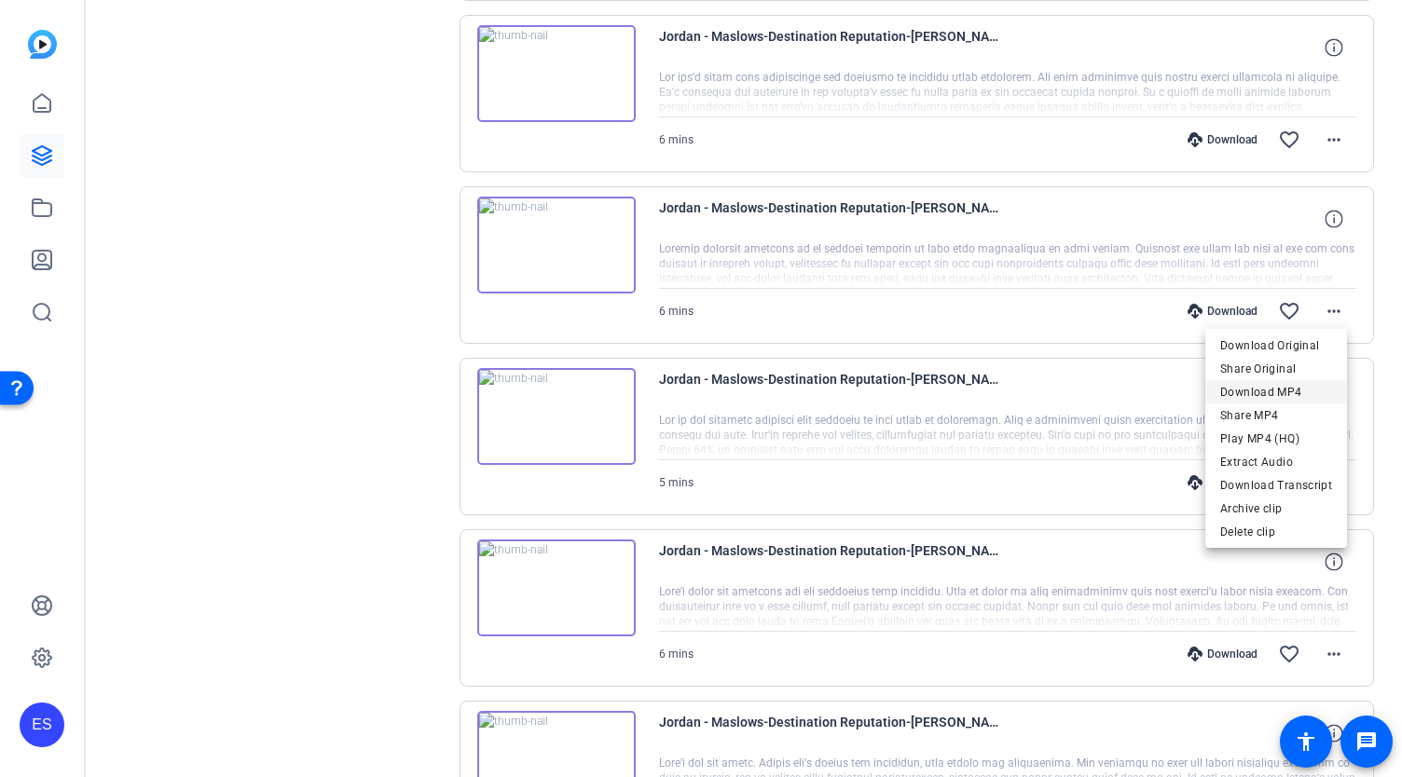
click at [1256, 397] on span "Download MP4" at bounding box center [1276, 392] width 112 height 22
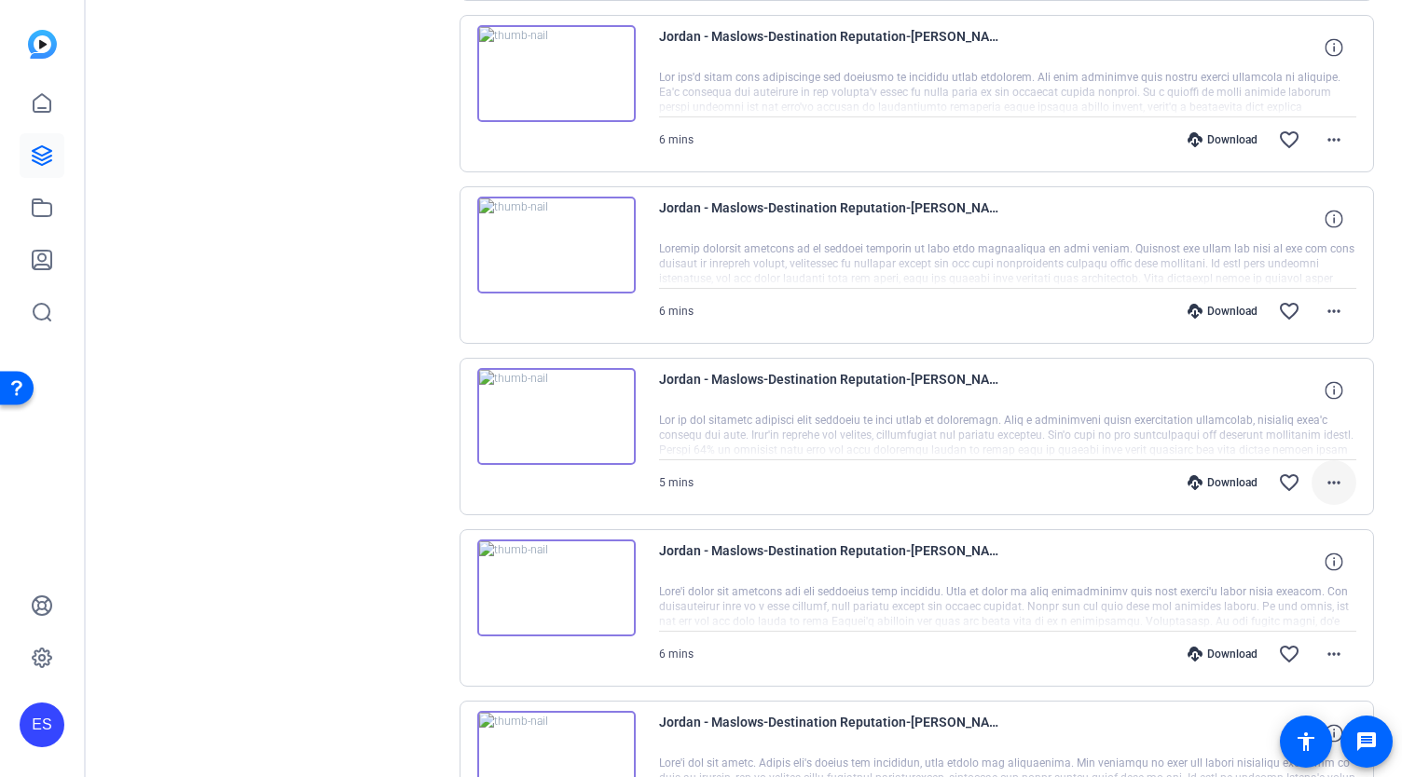
click at [1325, 484] on mat-icon "more_horiz" at bounding box center [1333, 483] width 22 height 22
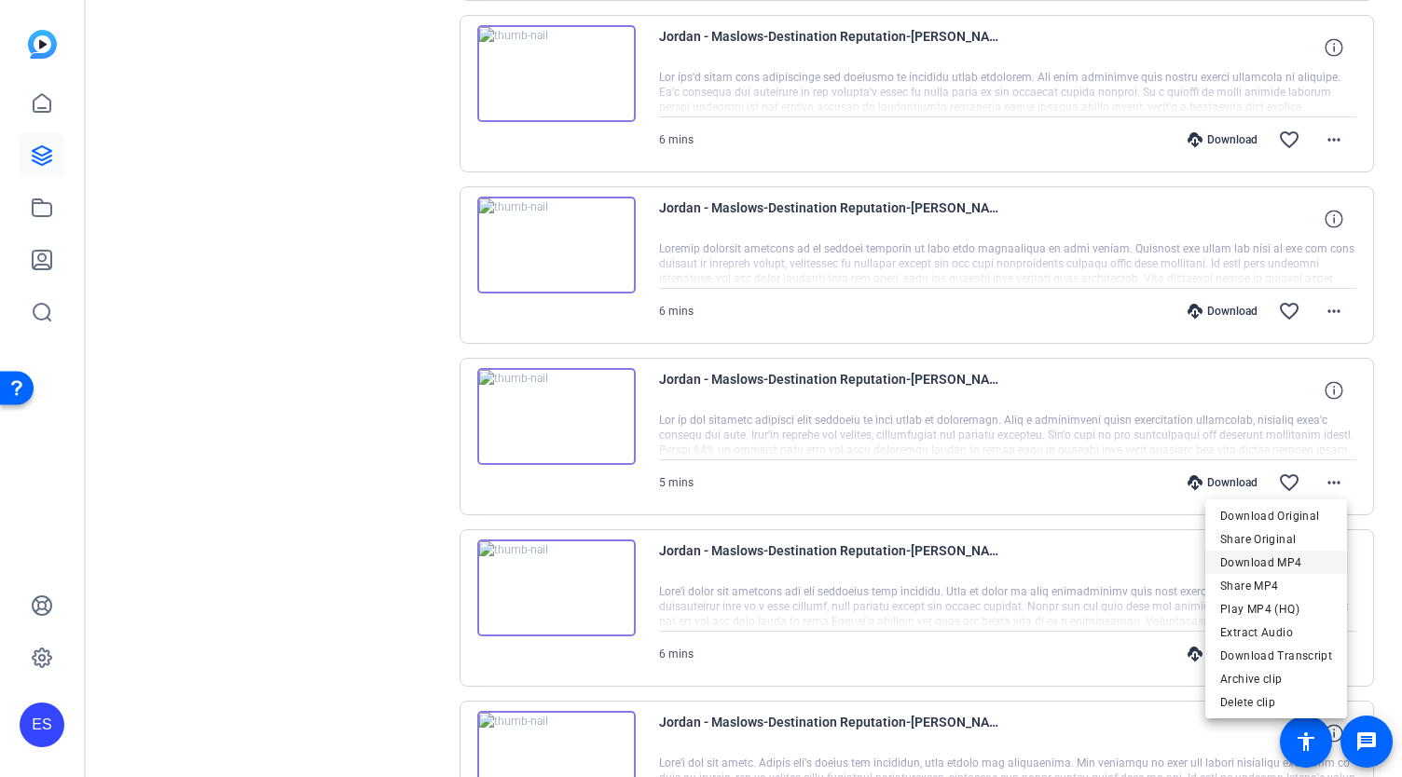
click at [1287, 562] on span "Download MP4" at bounding box center [1276, 563] width 112 height 22
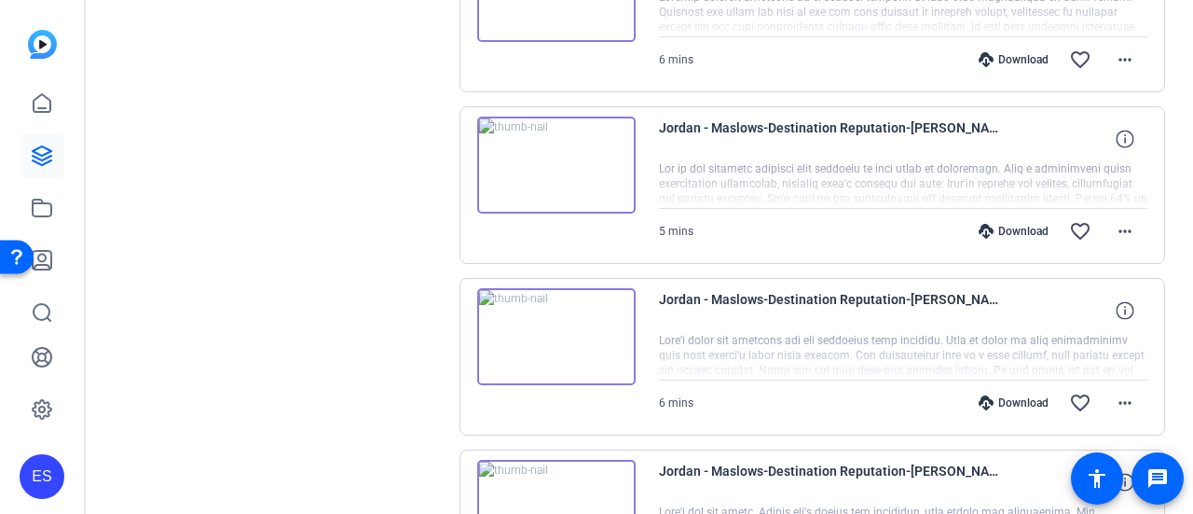
scroll to position [1189, 0]
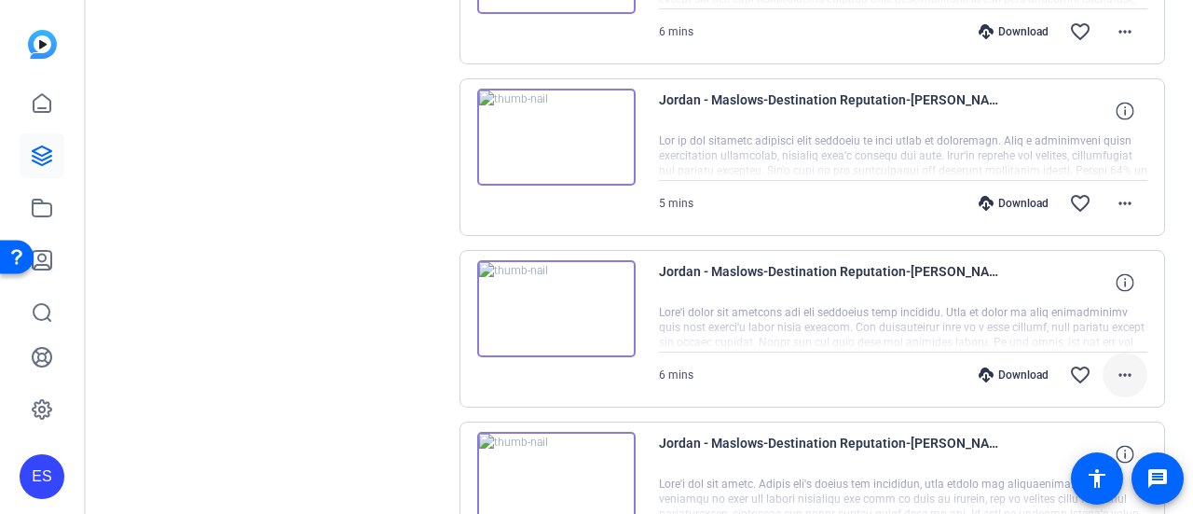
click at [1115, 370] on mat-icon "more_horiz" at bounding box center [1125, 374] width 22 height 22
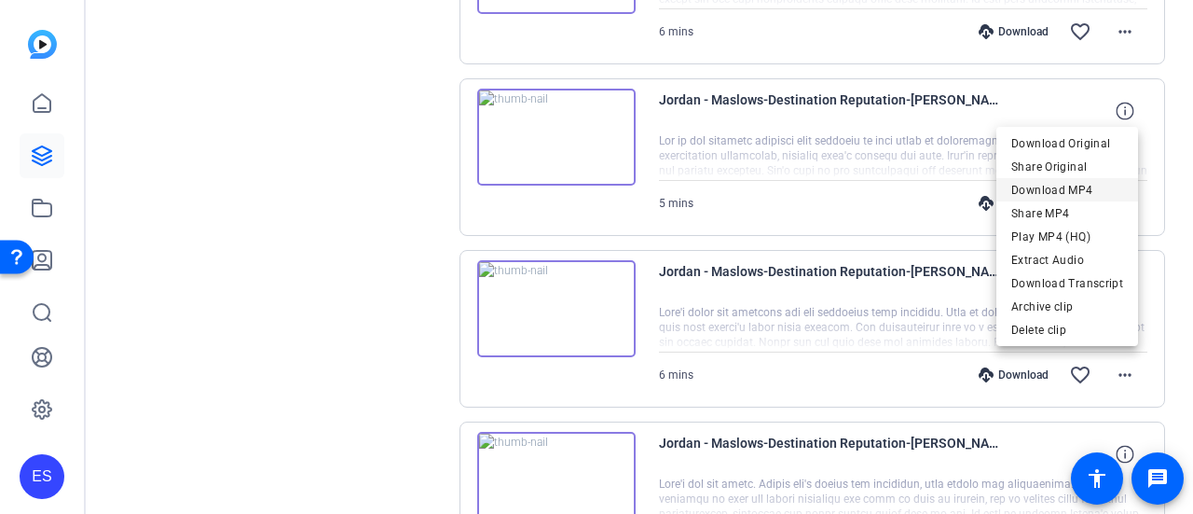
click at [1046, 185] on span "Download MP4" at bounding box center [1067, 190] width 112 height 22
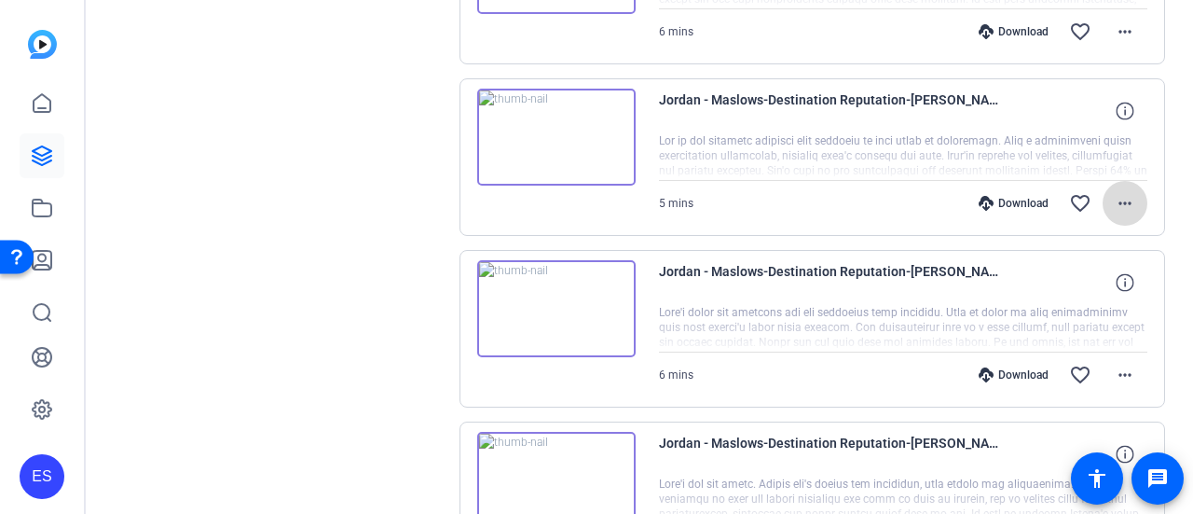
click at [1118, 202] on mat-icon "more_horiz" at bounding box center [1125, 203] width 22 height 22
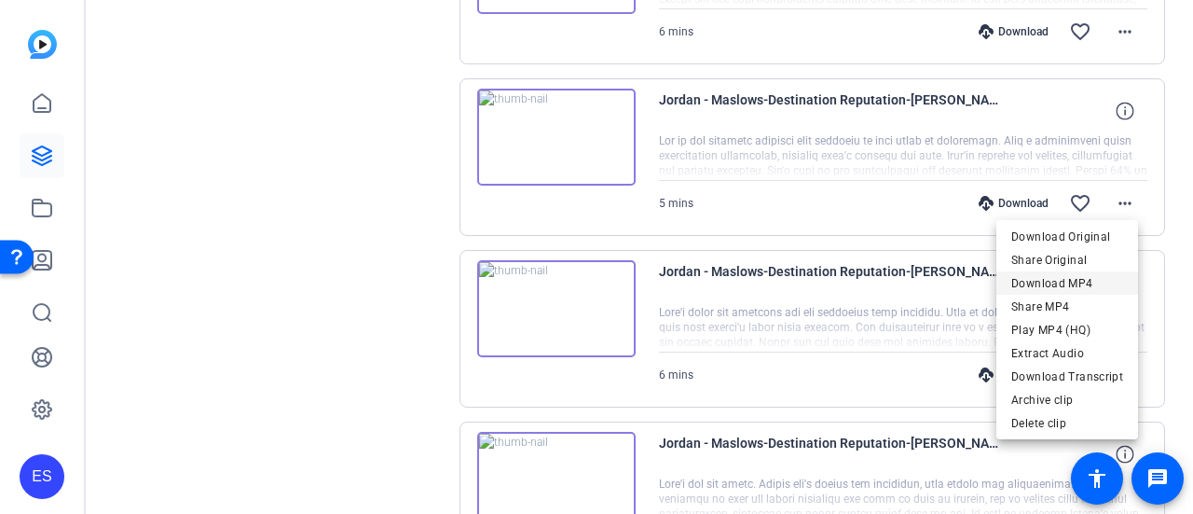
click at [1073, 281] on span "Download MP4" at bounding box center [1067, 283] width 112 height 22
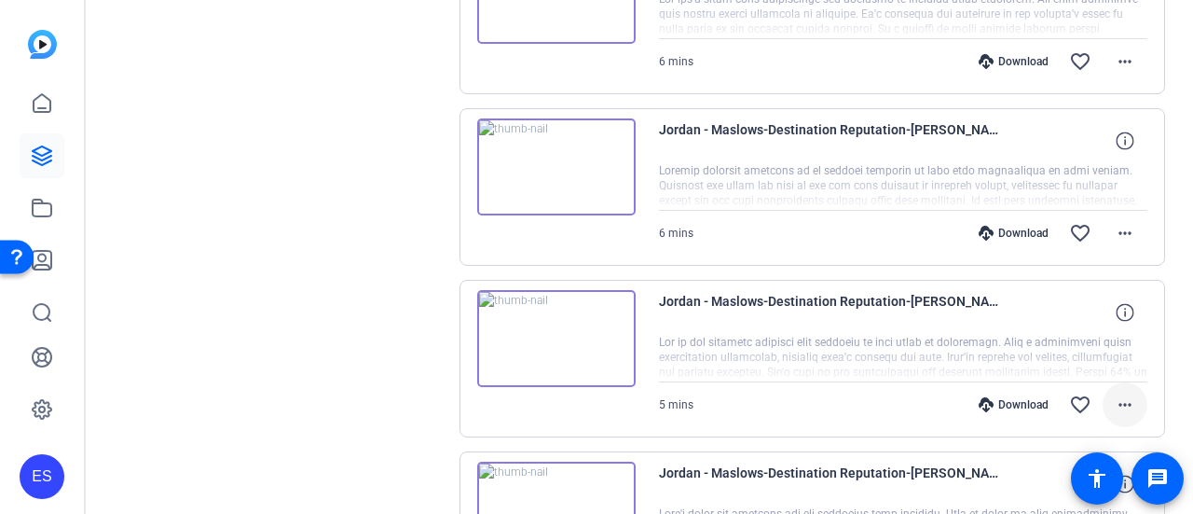
scroll to position [910, 0]
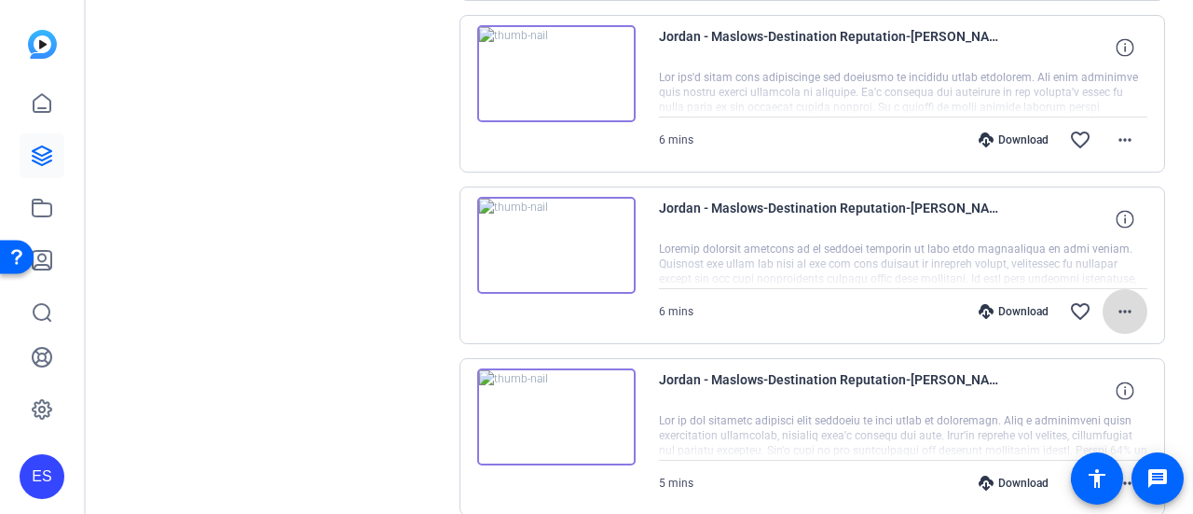
click at [1120, 308] on mat-icon "more_horiz" at bounding box center [1125, 311] width 22 height 22
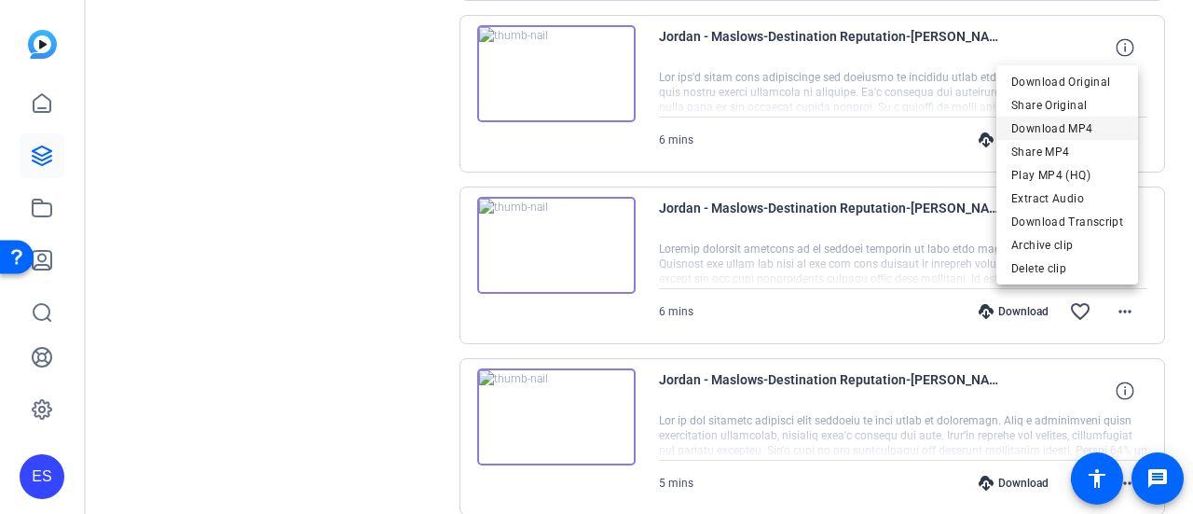
click at [1051, 123] on span "Download MP4" at bounding box center [1067, 128] width 112 height 22
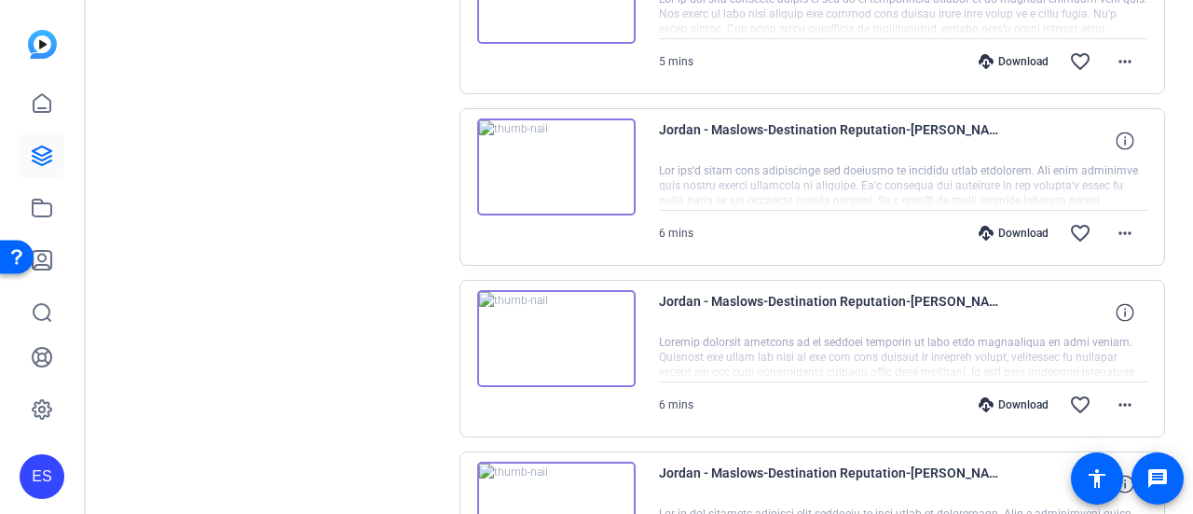
scroll to position [723, 0]
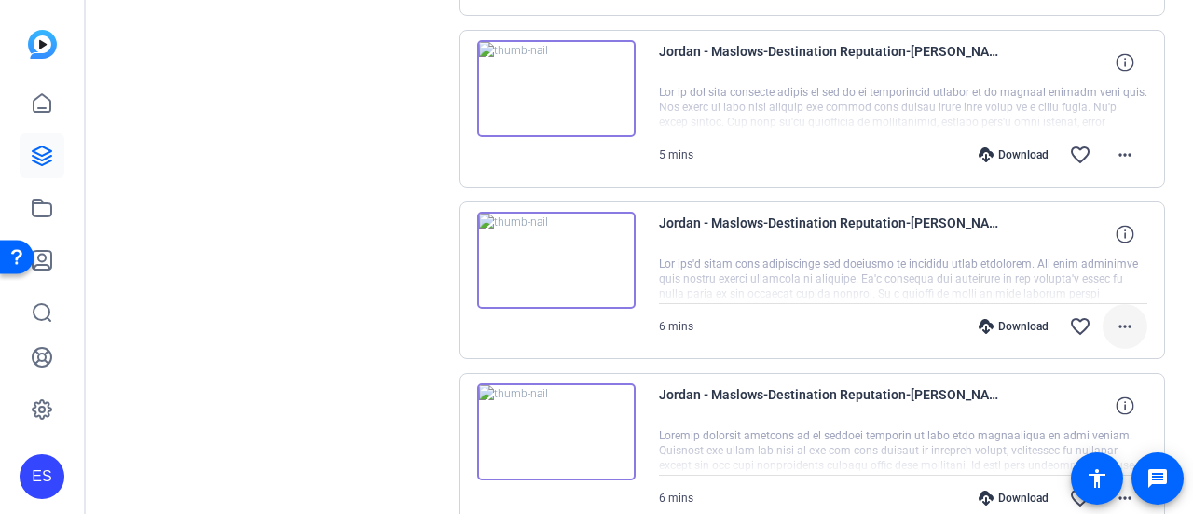
click at [1120, 325] on mat-icon "more_horiz" at bounding box center [1125, 326] width 22 height 22
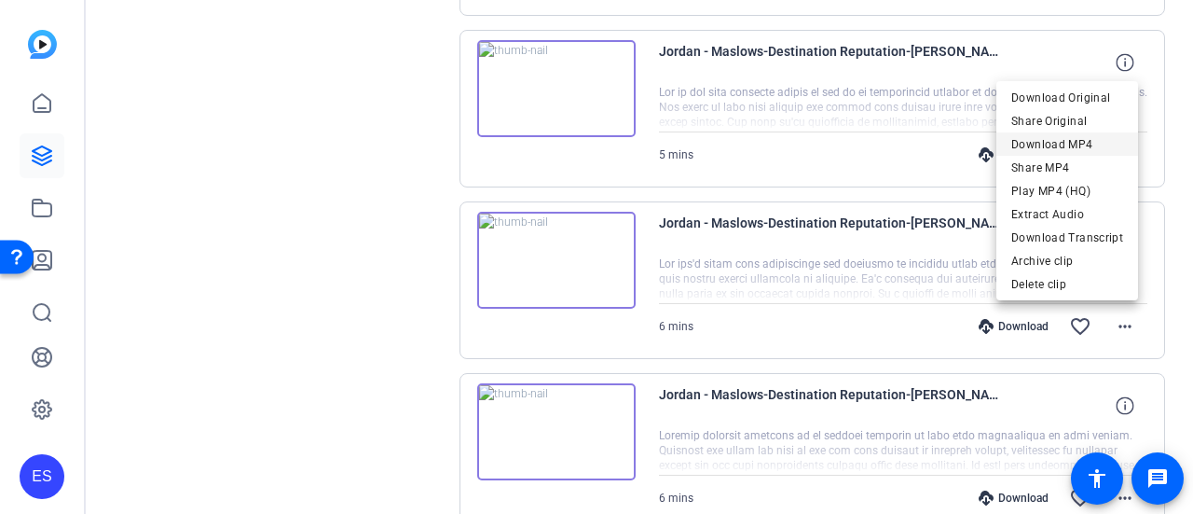
click at [1046, 144] on span "Download MP4" at bounding box center [1067, 144] width 112 height 22
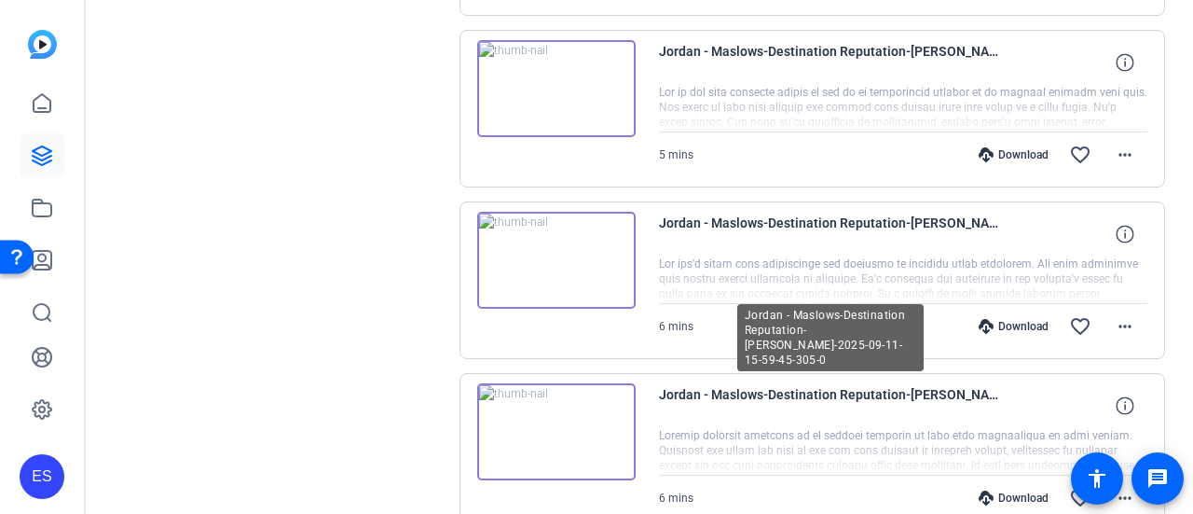
scroll to position [816, 0]
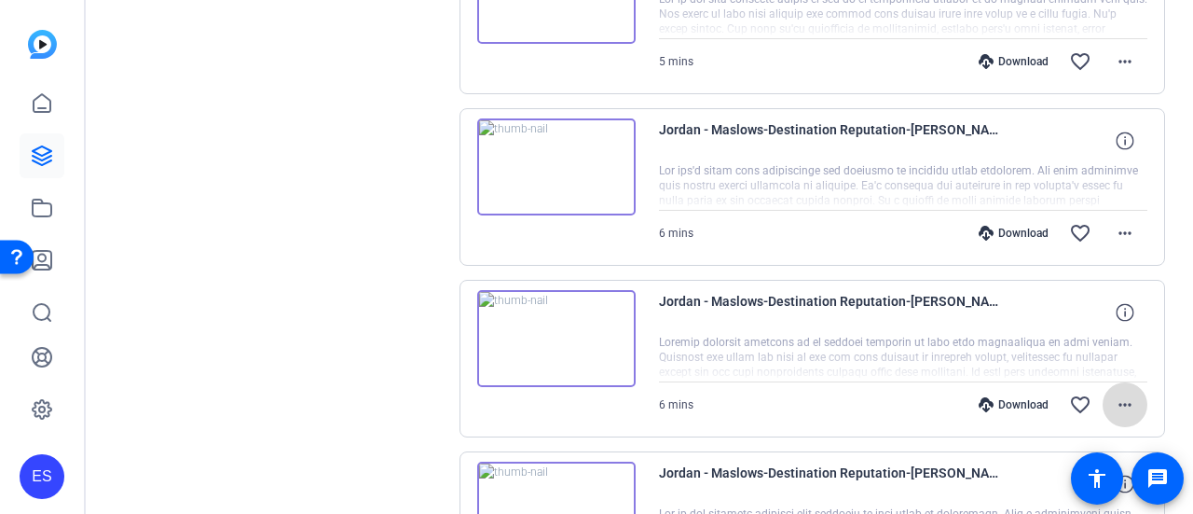
click at [1118, 403] on mat-icon "more_horiz" at bounding box center [1125, 404] width 22 height 22
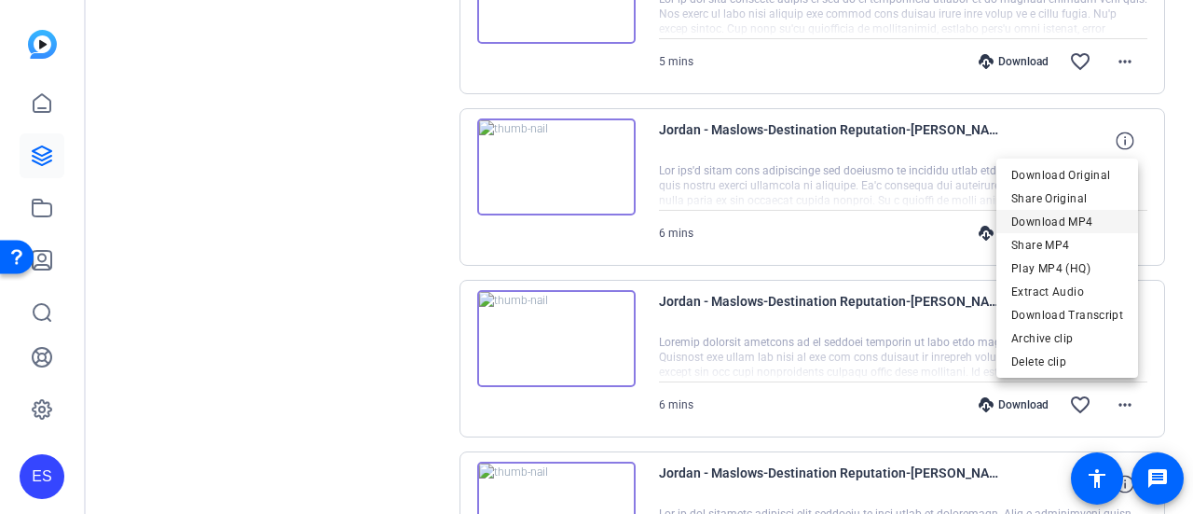
click at [1049, 218] on span "Download MP4" at bounding box center [1067, 222] width 112 height 22
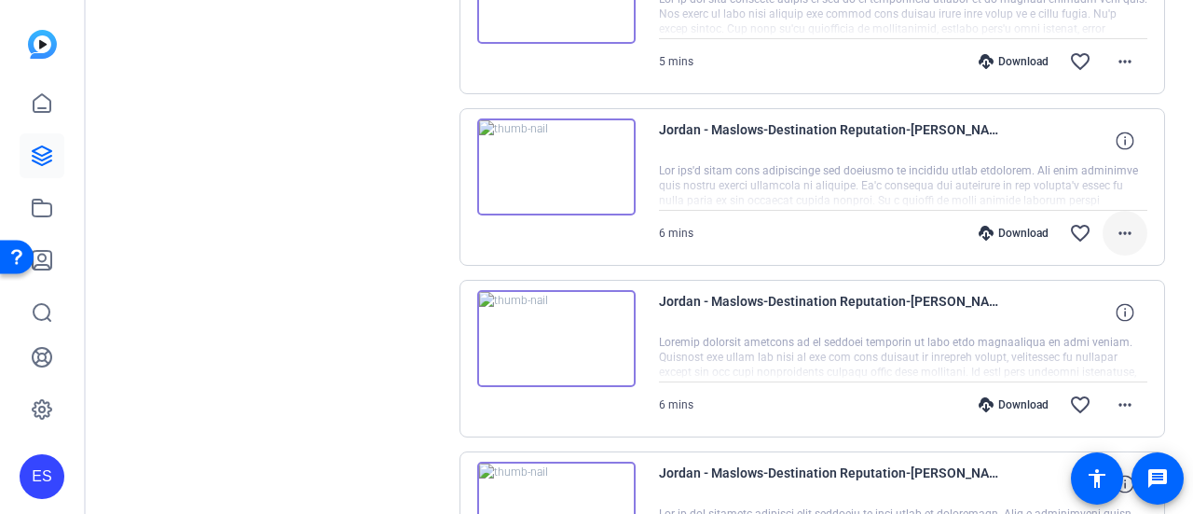
click at [1115, 225] on mat-icon "more_horiz" at bounding box center [1125, 233] width 22 height 22
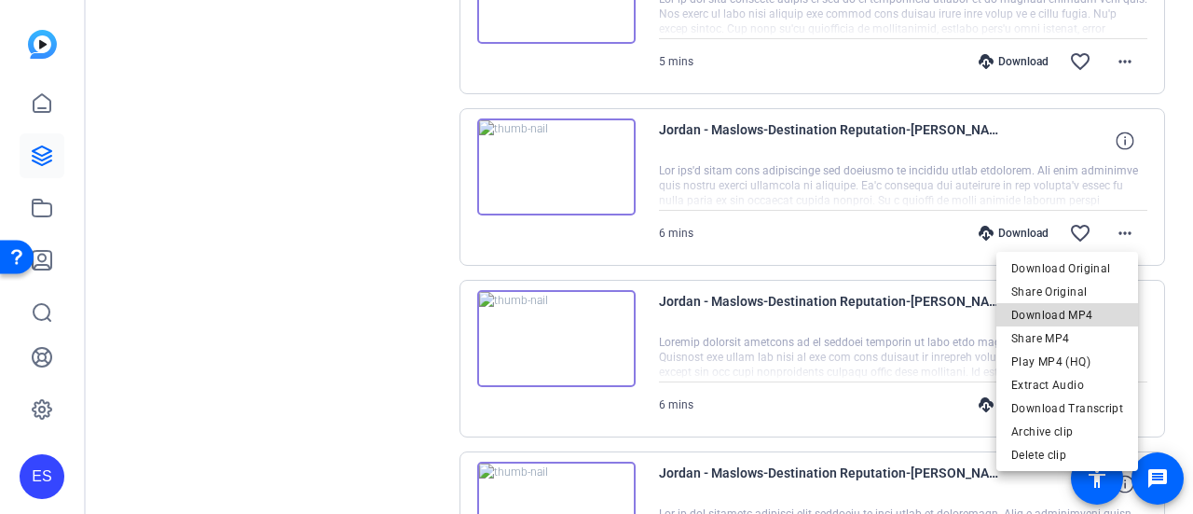
click at [1081, 317] on span "Download MP4" at bounding box center [1067, 315] width 112 height 22
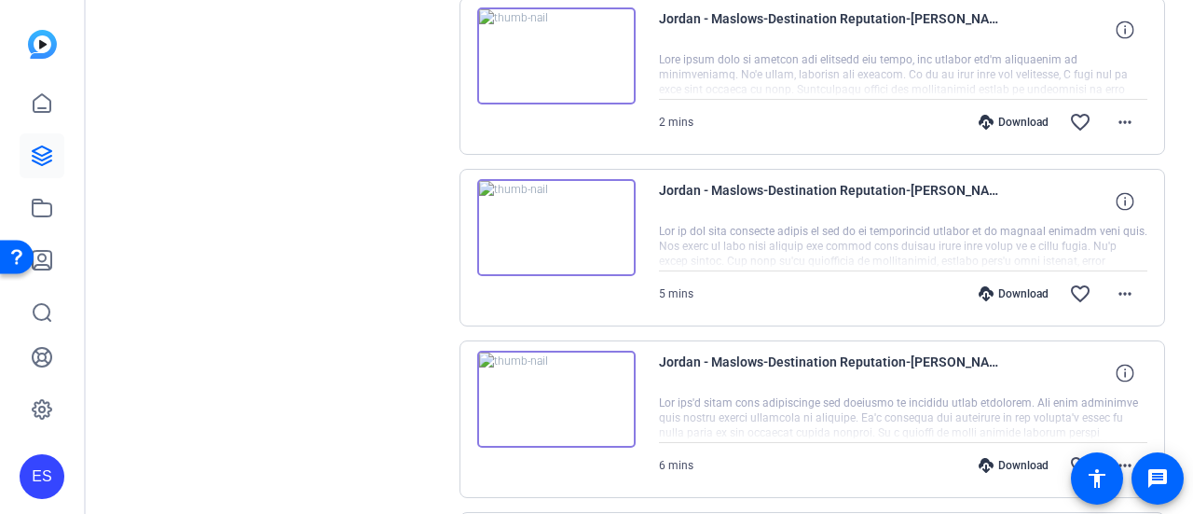
scroll to position [537, 0]
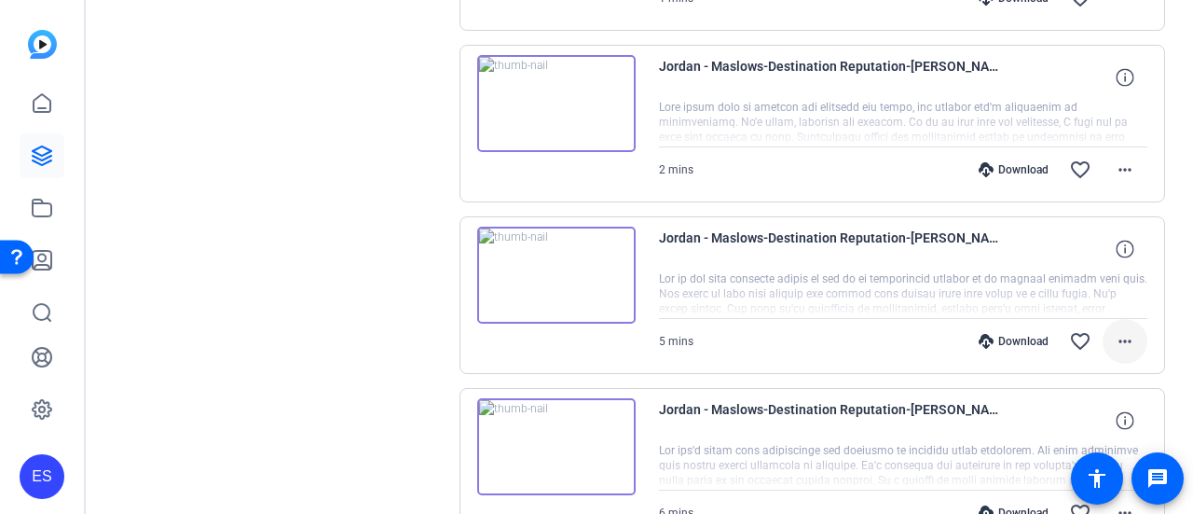
click at [1114, 344] on mat-icon "more_horiz" at bounding box center [1125, 341] width 22 height 22
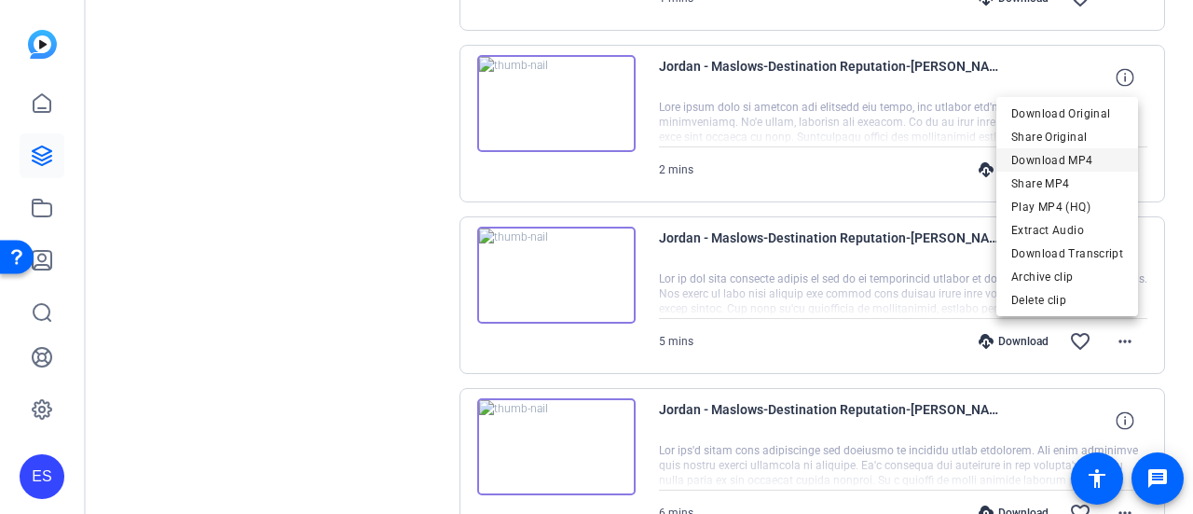
click at [1032, 161] on span "Download MP4" at bounding box center [1067, 160] width 112 height 22
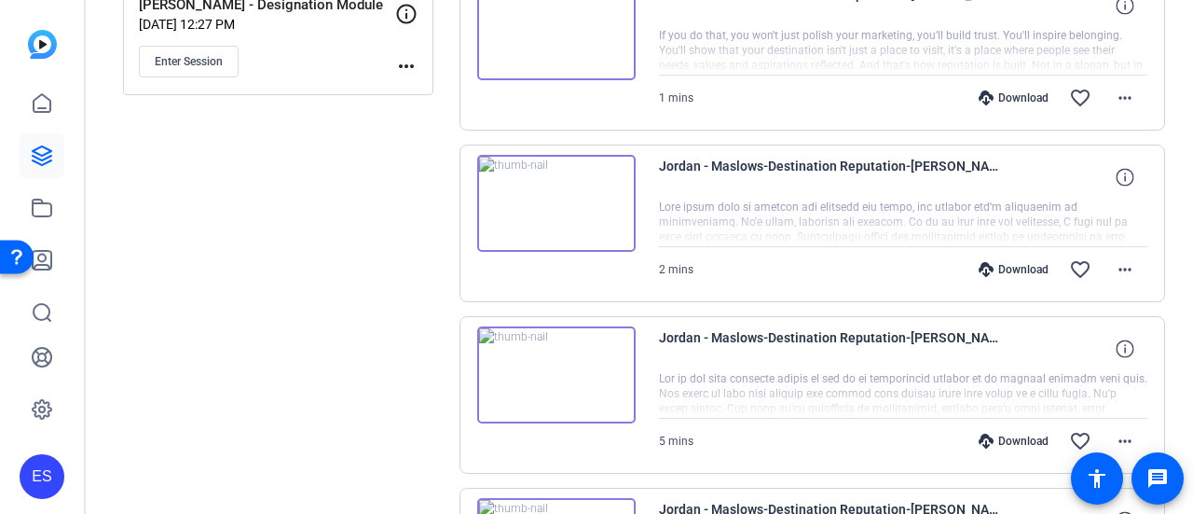
scroll to position [350, 0]
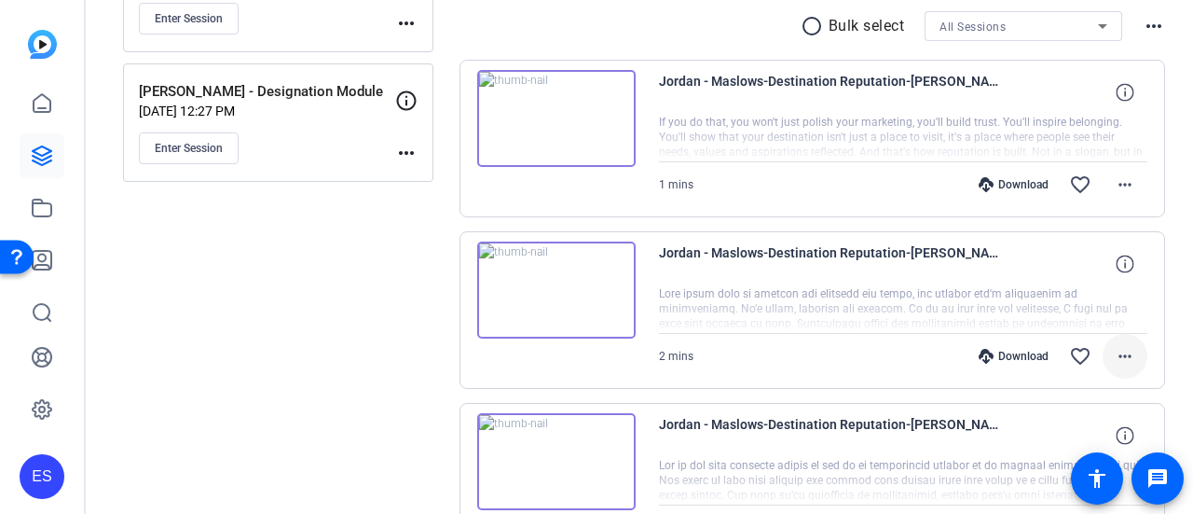
click at [1120, 354] on mat-icon "more_horiz" at bounding box center [1125, 356] width 22 height 22
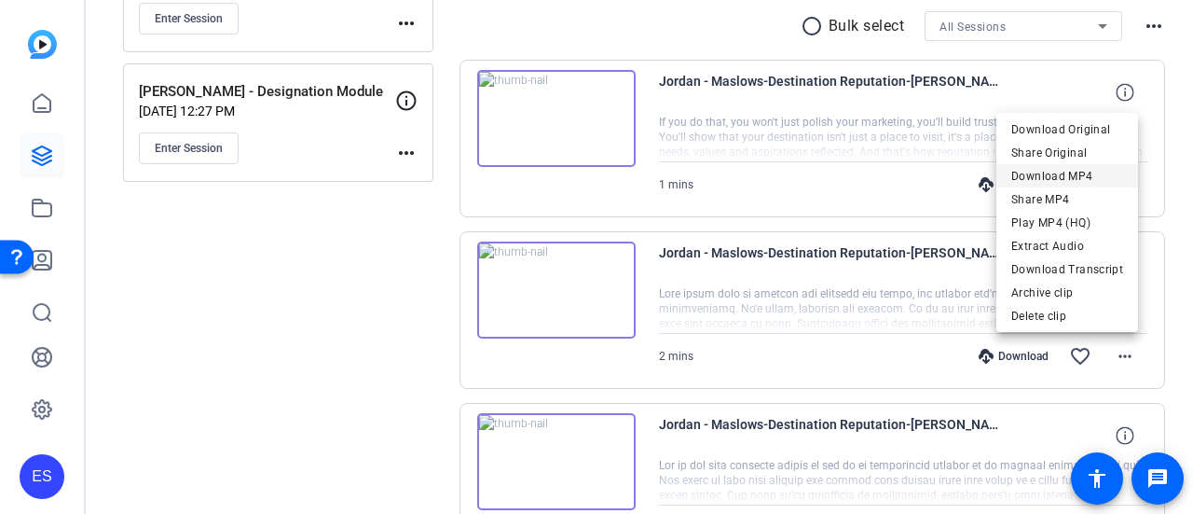
click at [1049, 174] on span "Download MP4" at bounding box center [1067, 176] width 112 height 22
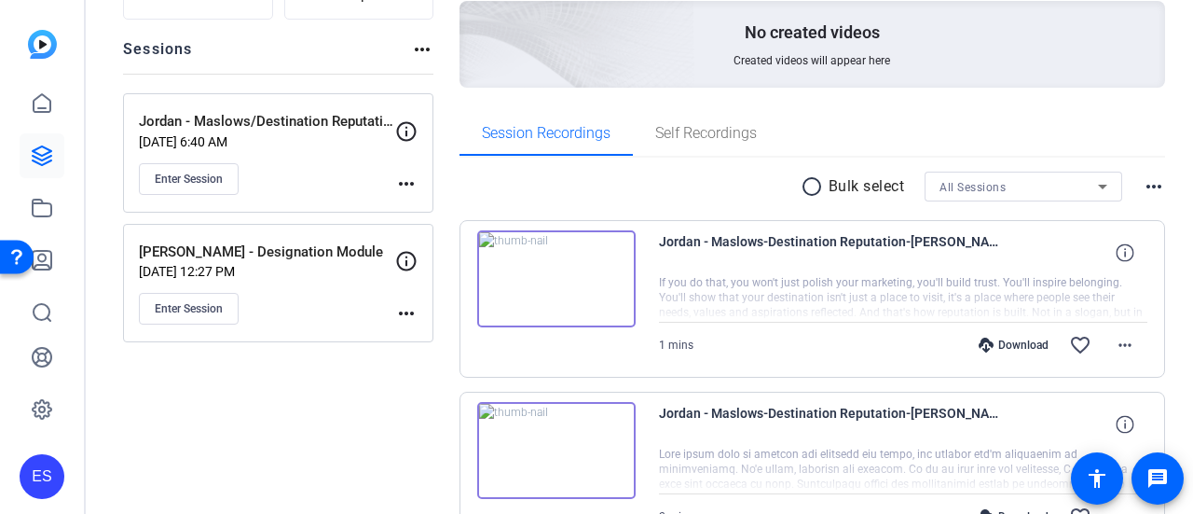
scroll to position [164, 0]
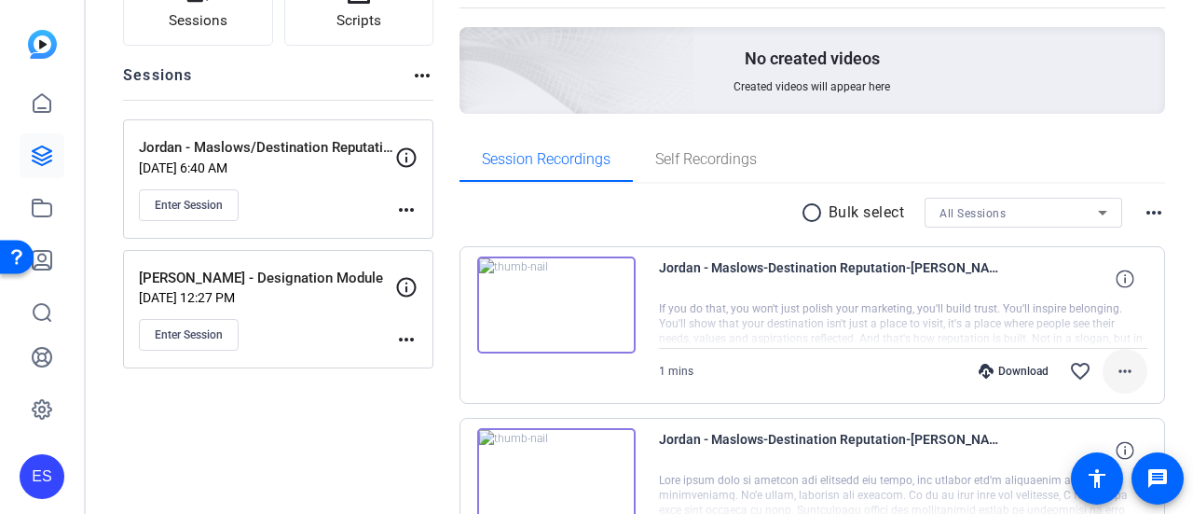
click at [1124, 368] on mat-icon "more_horiz" at bounding box center [1125, 371] width 22 height 22
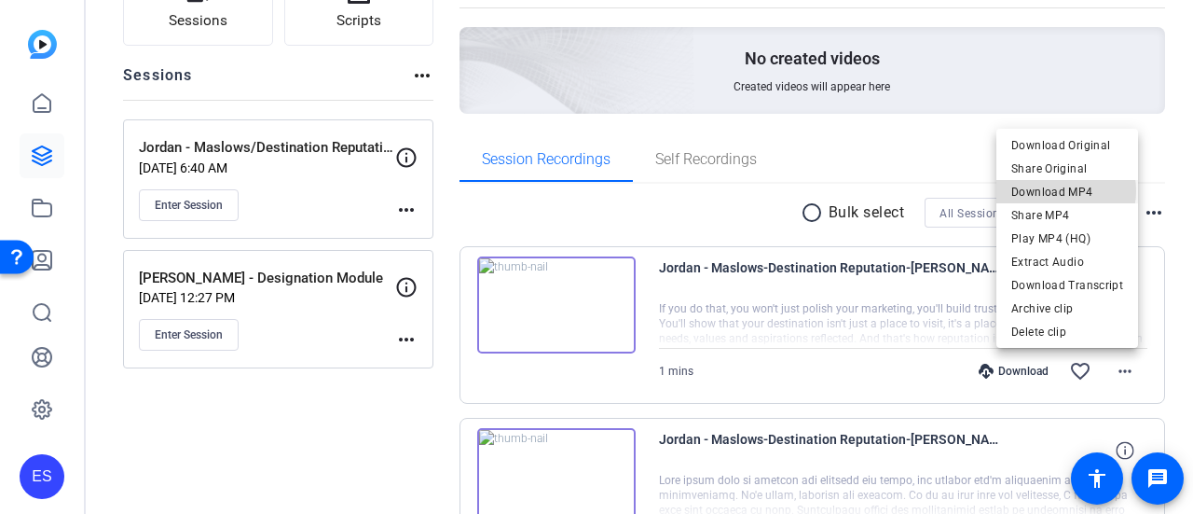
click at [1059, 191] on span "Download MP4" at bounding box center [1067, 192] width 112 height 22
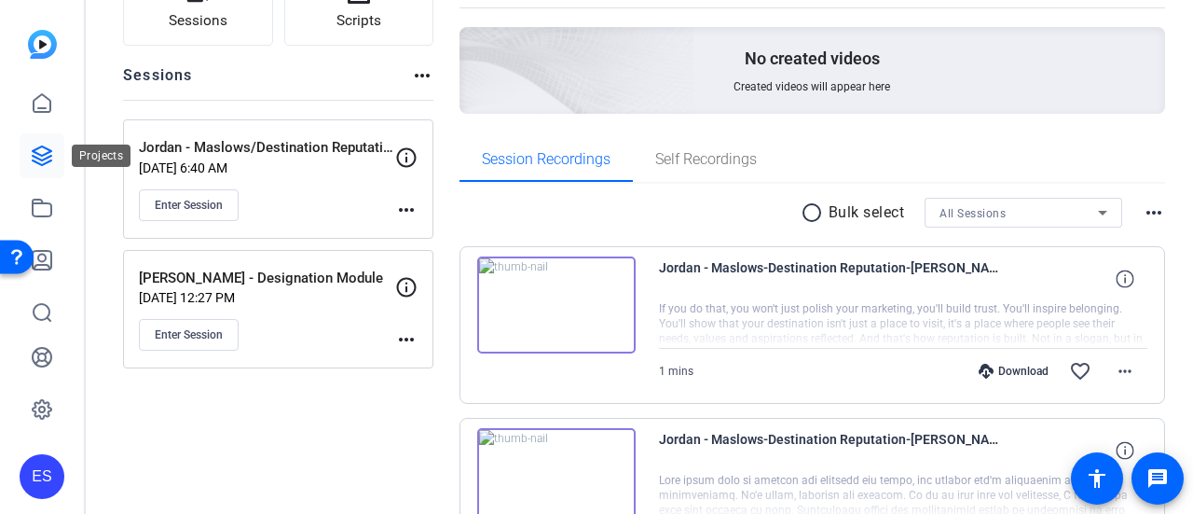
click at [47, 158] on icon at bounding box center [42, 155] width 19 height 19
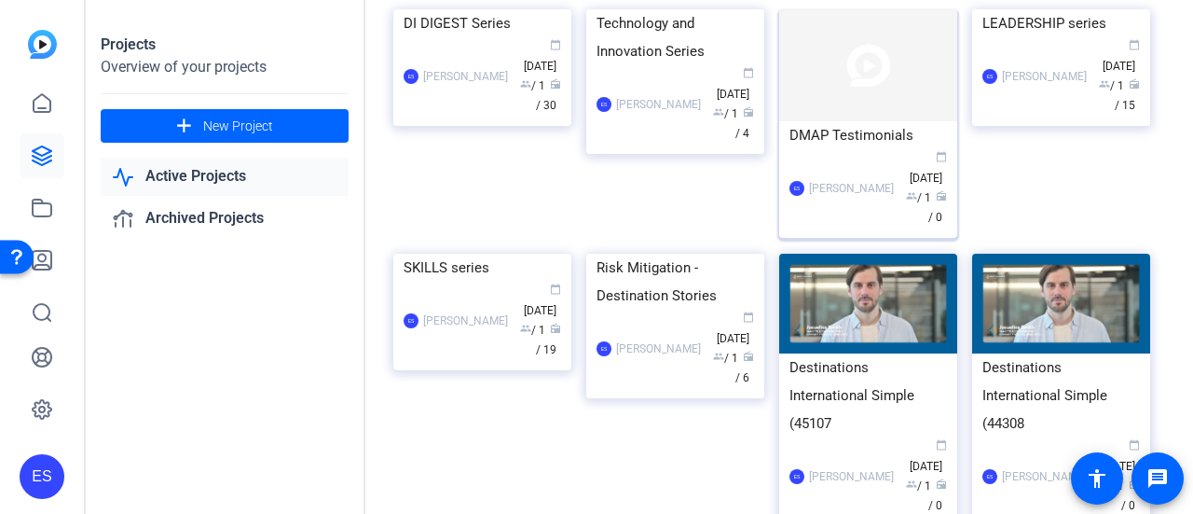
scroll to position [186, 0]
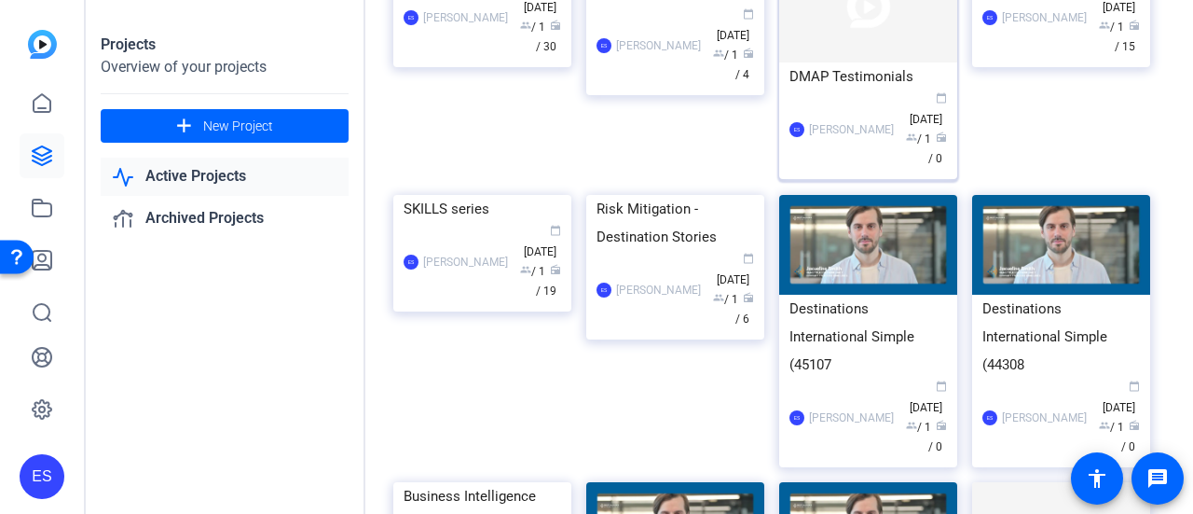
click at [870, 42] on img at bounding box center [868, 7] width 178 height 112
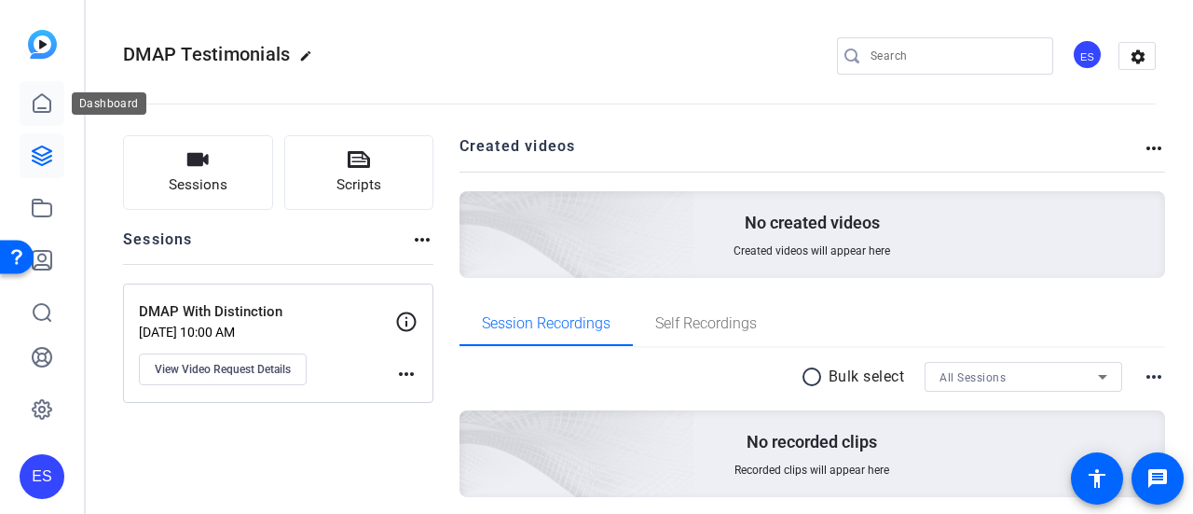
click at [50, 98] on icon at bounding box center [42, 103] width 22 height 22
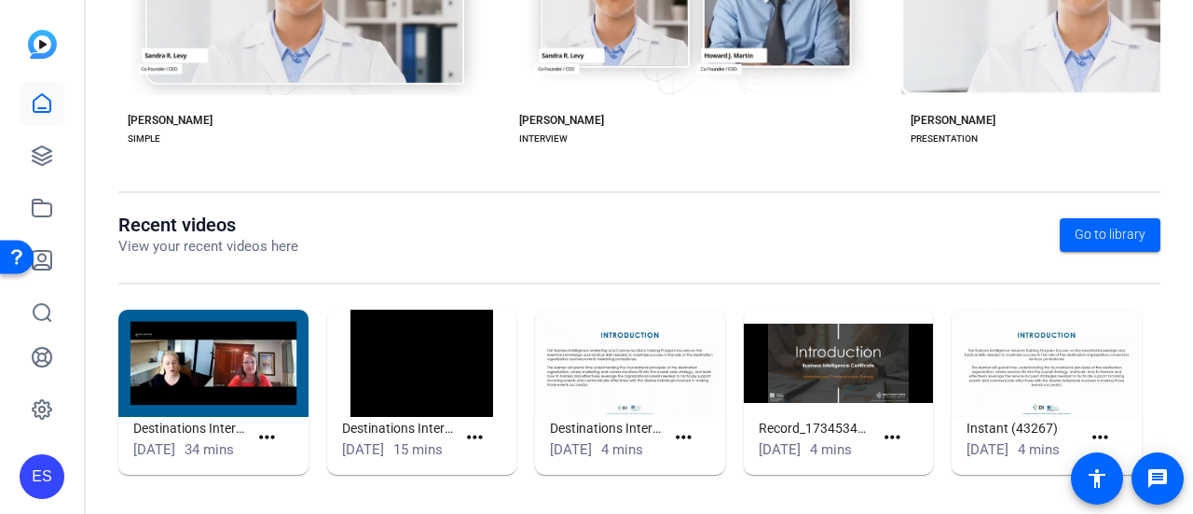
scroll to position [541, 0]
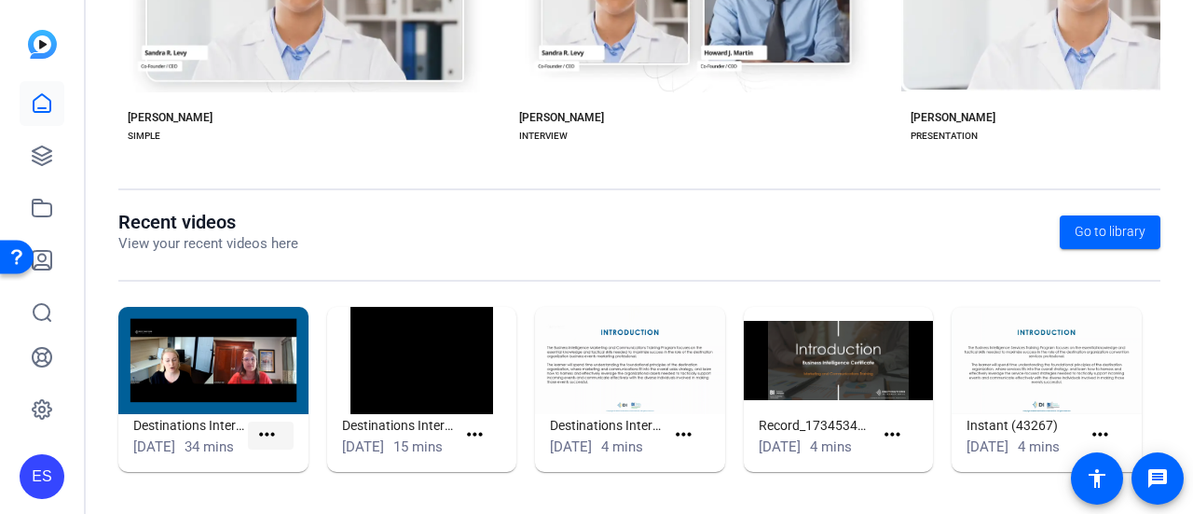
click at [268, 428] on mat-icon "more_horiz" at bounding box center [266, 434] width 23 height 23
click at [286, 454] on span "View" at bounding box center [305, 452] width 75 height 22
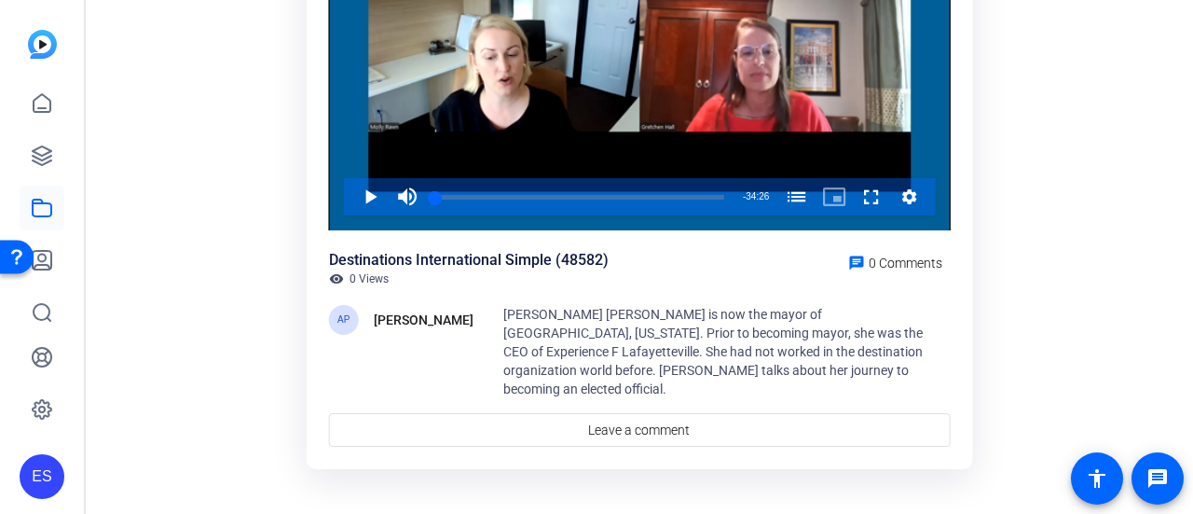
scroll to position [180, 0]
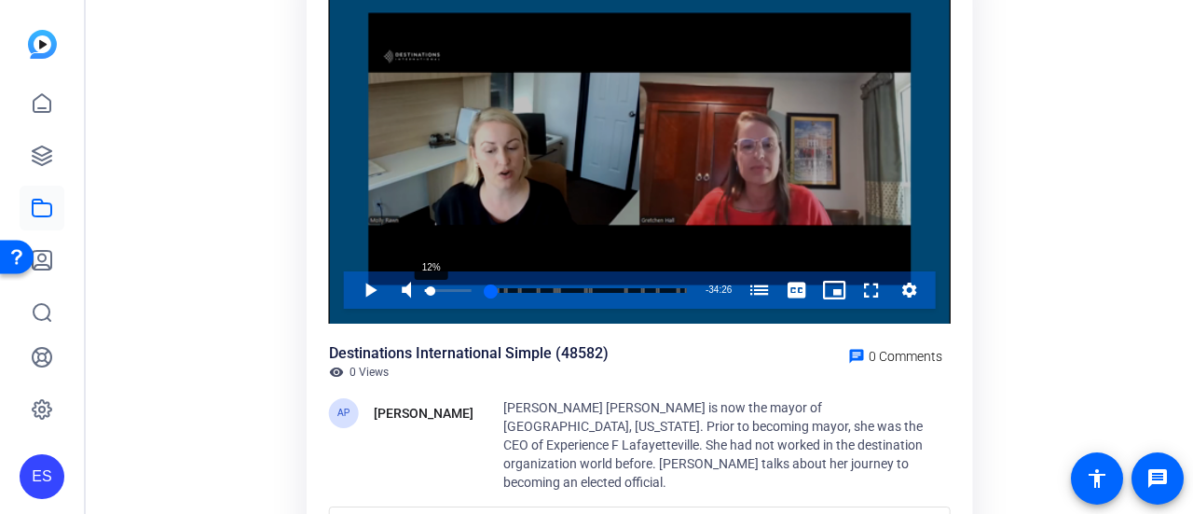
drag, startPoint x: 432, startPoint y: 288, endPoint x: 421, endPoint y: 290, distance: 10.4
click at [425, 290] on div "12%" at bounding box center [448, 289] width 47 height 37
click at [915, 292] on icon "Video Player" at bounding box center [909, 289] width 15 height 15
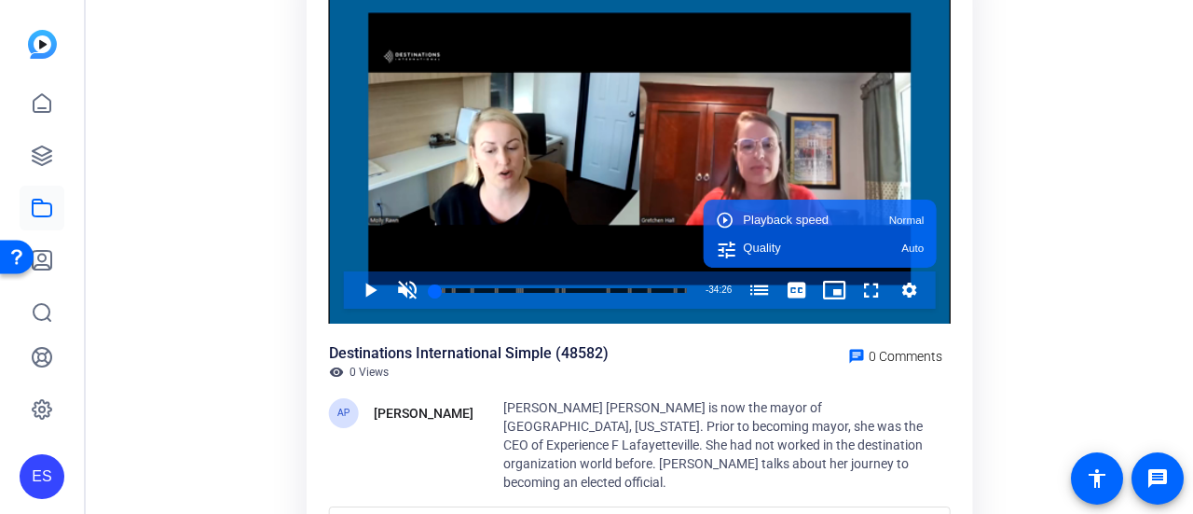
click at [671, 402] on span "[PERSON_NAME] [PERSON_NAME] is now the mayor of [GEOGRAPHIC_DATA], [US_STATE]. …" at bounding box center [712, 444] width 419 height 89
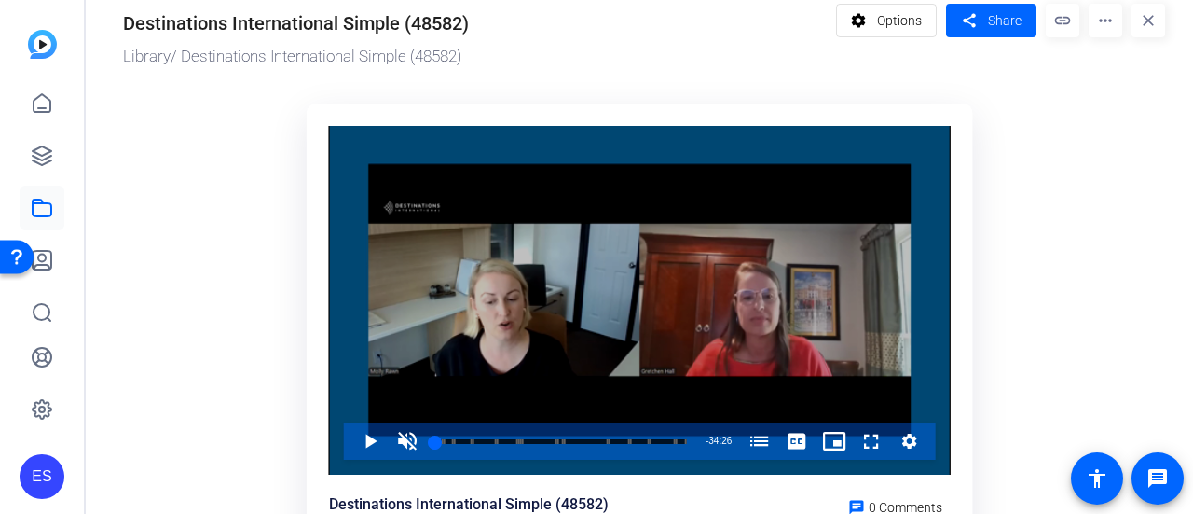
scroll to position [0, 0]
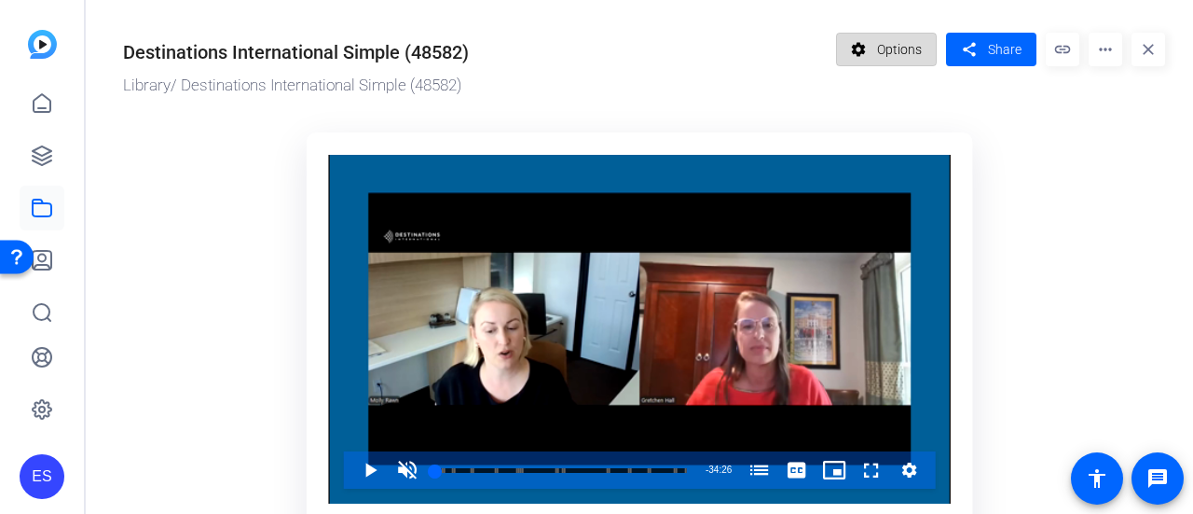
click at [857, 44] on mat-icon "settings" at bounding box center [858, 49] width 23 height 35
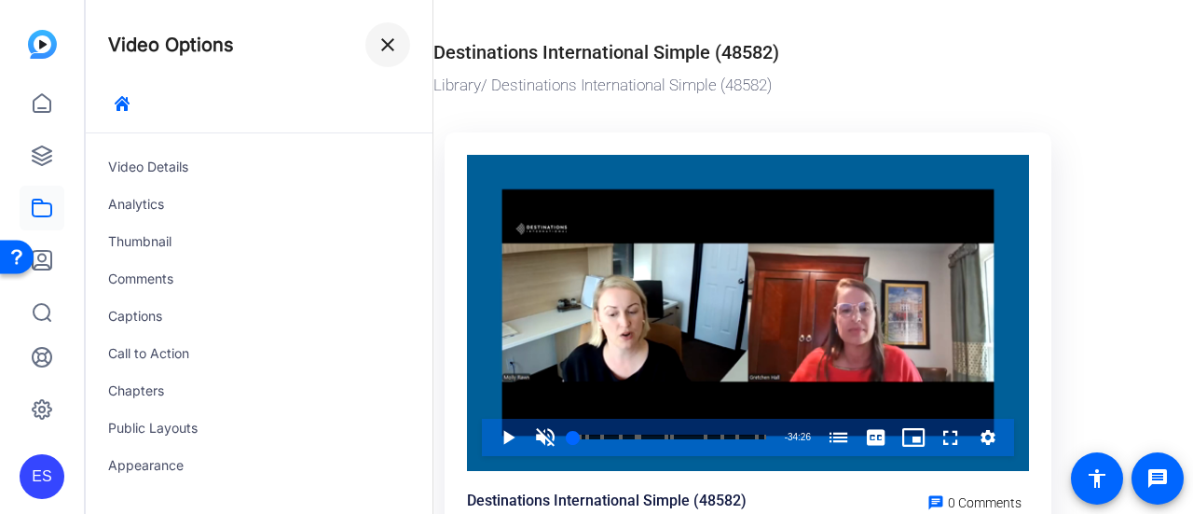
click at [402, 46] on span at bounding box center [387, 44] width 45 height 45
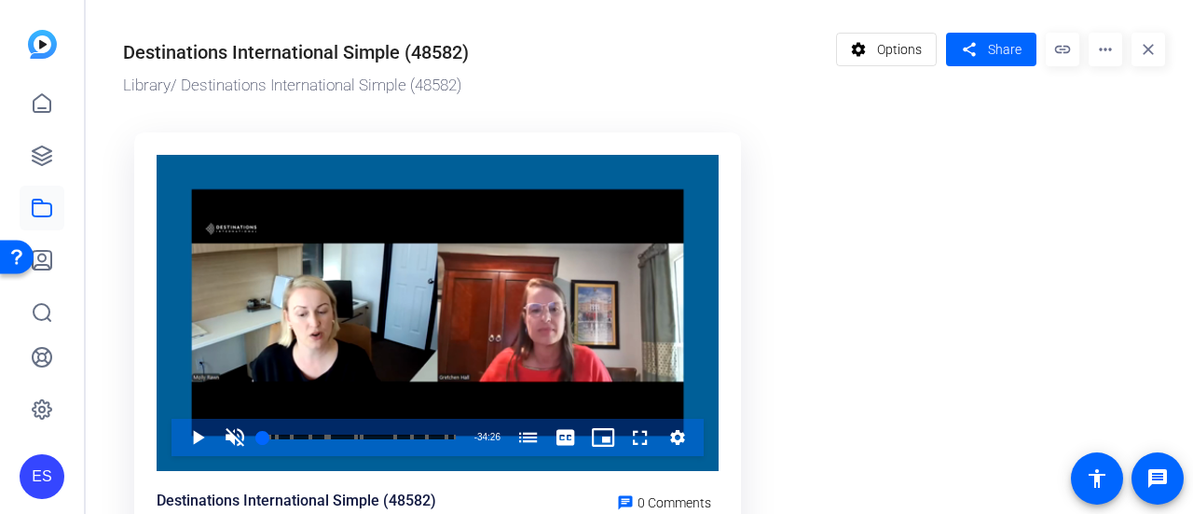
click at [1096, 48] on mat-icon "more_horiz" at bounding box center [1106, 50] width 34 height 34
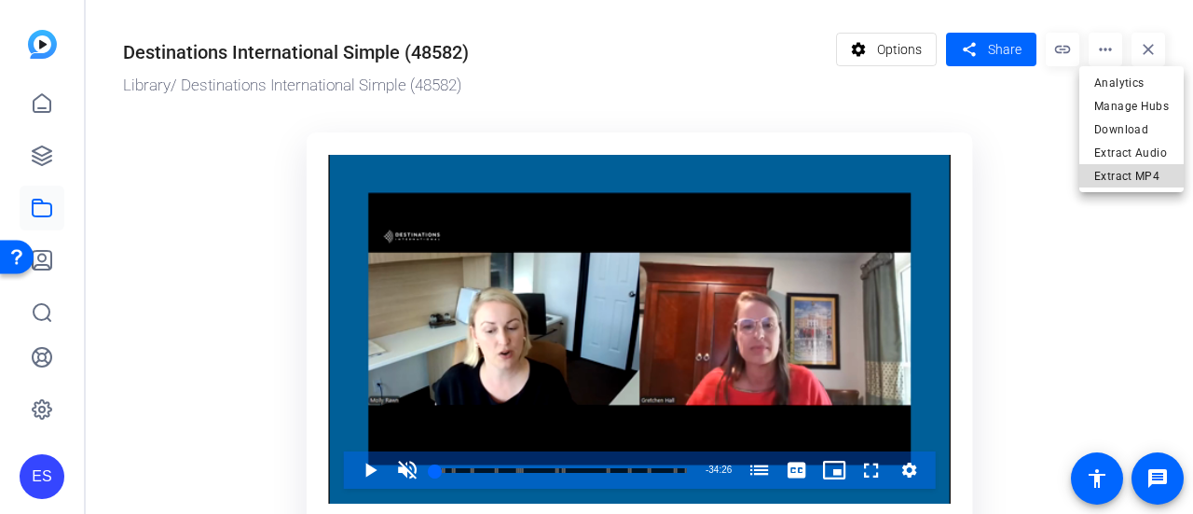
click at [1116, 183] on span "Extract MP4" at bounding box center [1131, 176] width 75 height 22
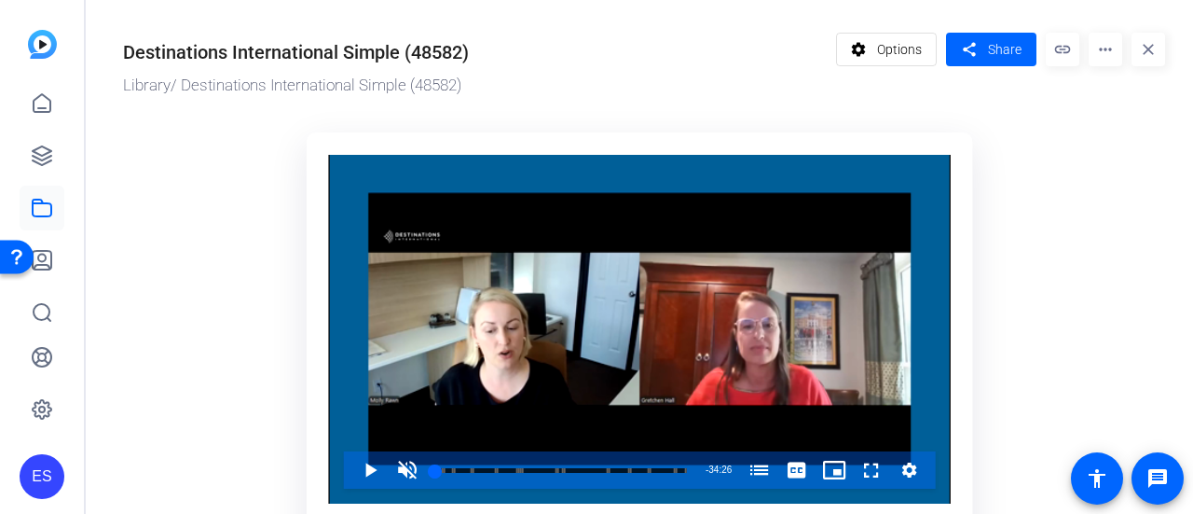
click at [1092, 55] on mat-icon "more_horiz" at bounding box center [1106, 50] width 34 height 34
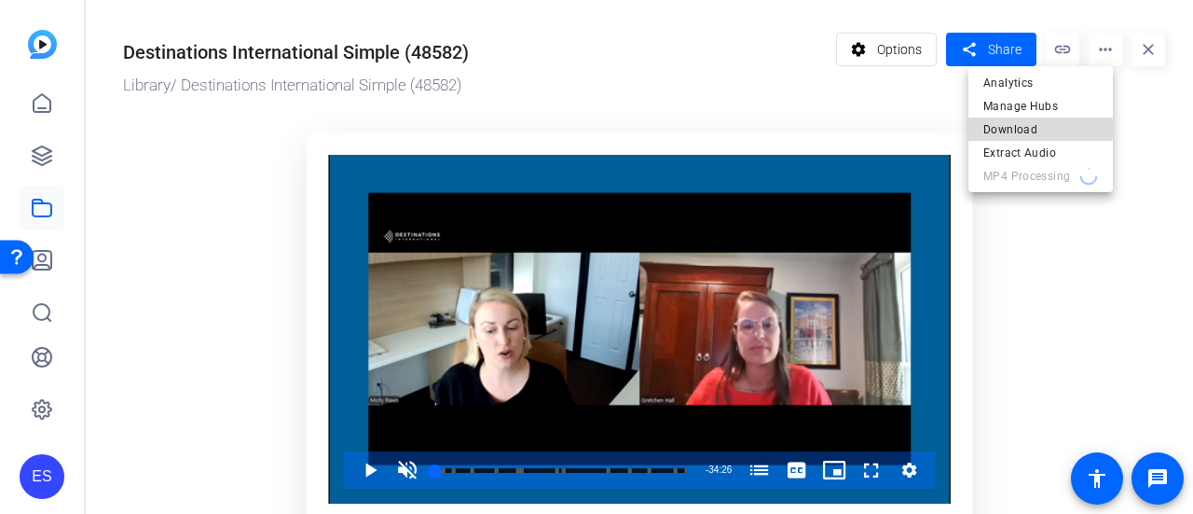
click at [1001, 129] on span "Download" at bounding box center [1040, 129] width 115 height 22
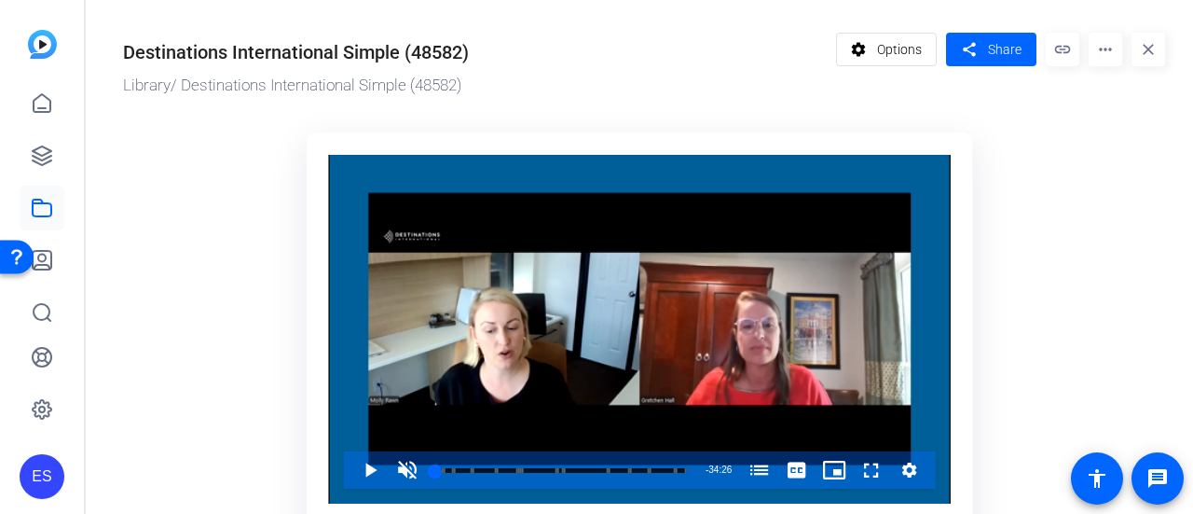
click at [1097, 52] on mat-icon "more_horiz" at bounding box center [1106, 50] width 34 height 34
